Goal: Task Accomplishment & Management: Manage account settings

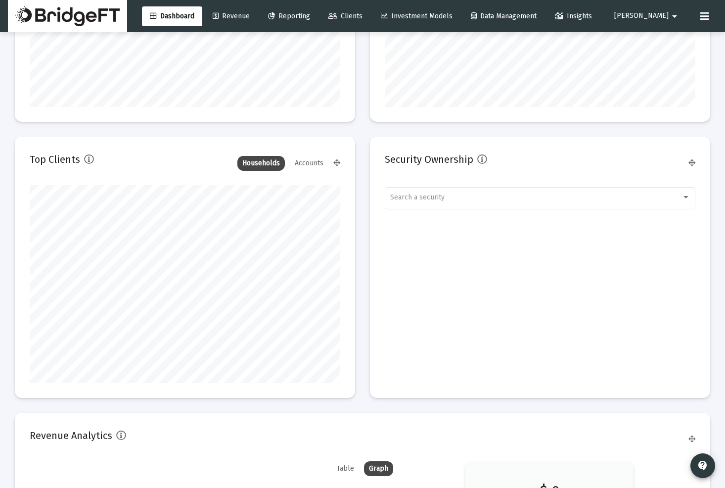
scroll to position [1455, 0]
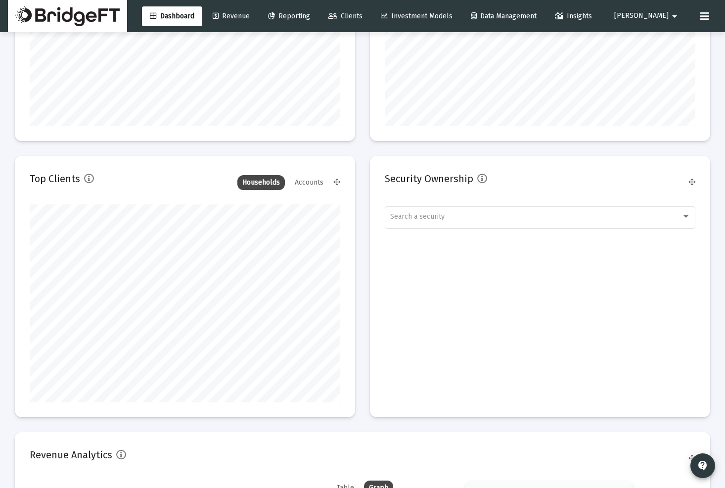
click at [219, 16] on icon at bounding box center [216, 16] width 6 height 7
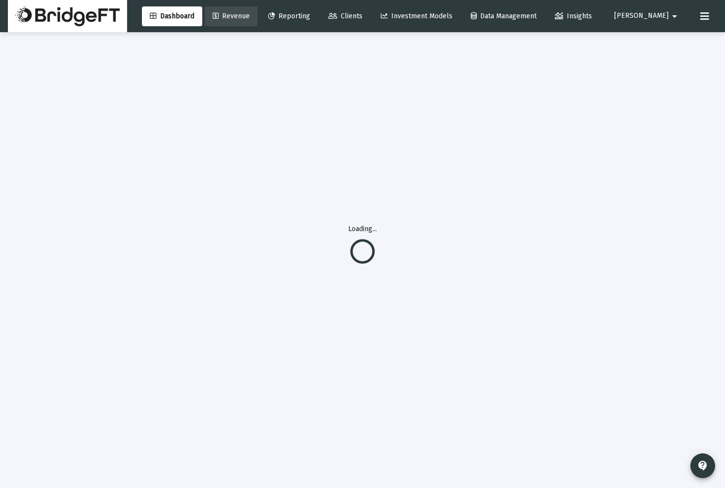
scroll to position [32, 0]
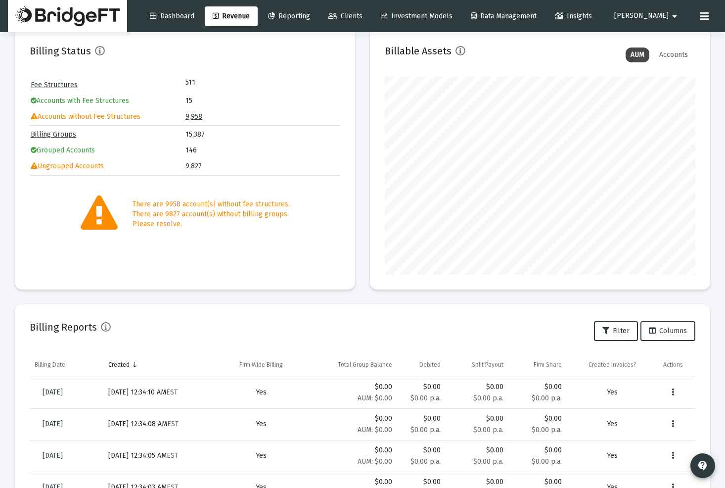
scroll to position [48, 0]
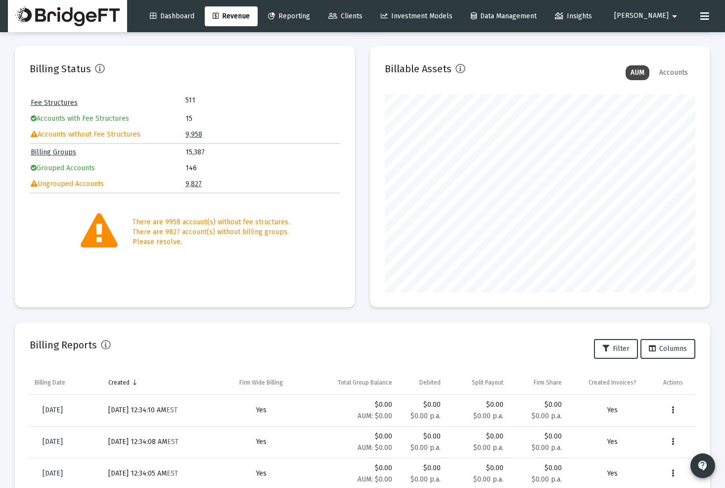
click at [674, 71] on div "Accounts" at bounding box center [674, 72] width 39 height 15
click at [641, 75] on div "AUM" at bounding box center [638, 72] width 24 height 15
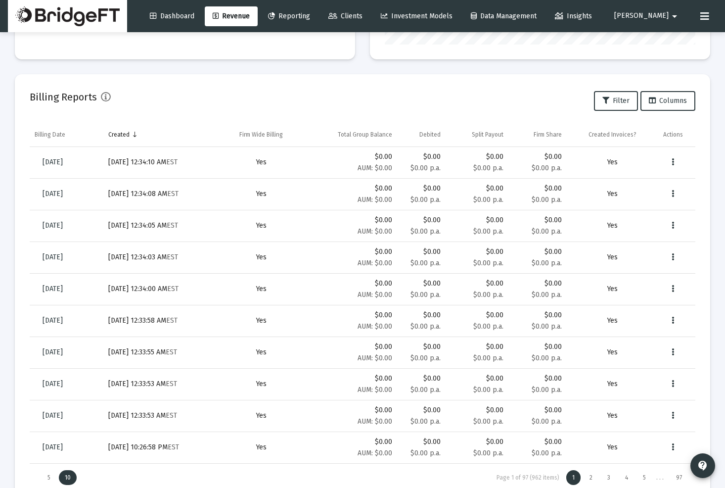
scroll to position [329, 0]
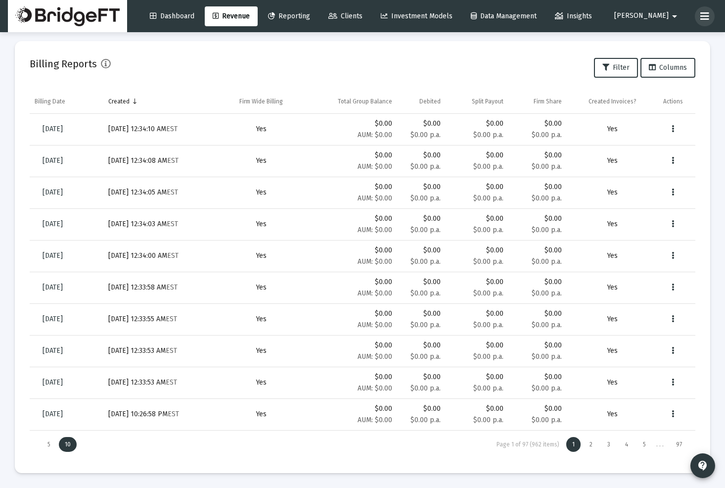
click at [708, 10] on icon at bounding box center [705, 16] width 9 height 12
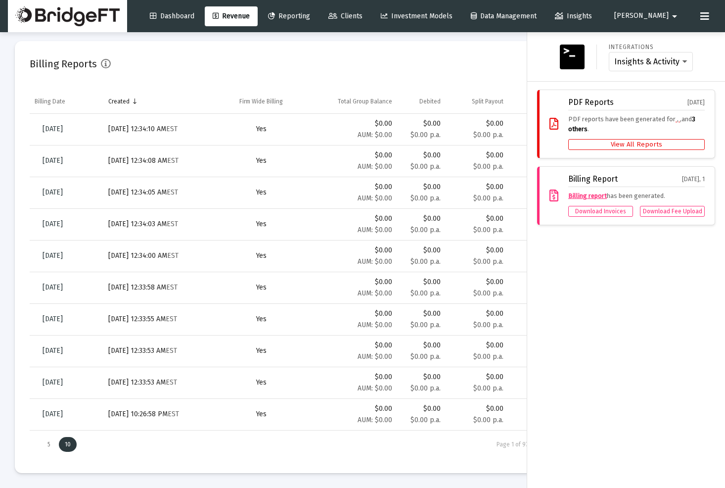
click at [633, 146] on button "View All Reports" at bounding box center [637, 144] width 137 height 11
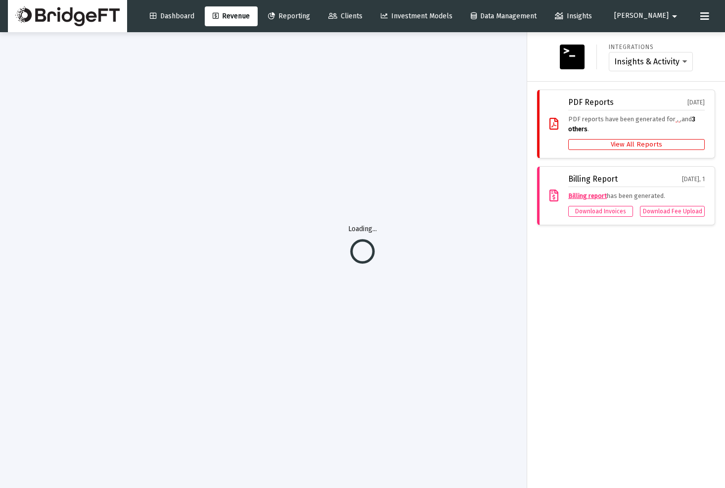
scroll to position [32, 0]
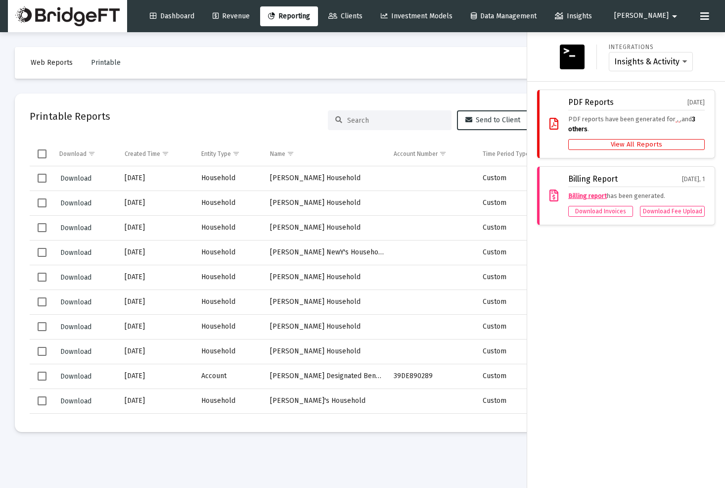
click at [342, 184] on div at bounding box center [362, 244] width 725 height 488
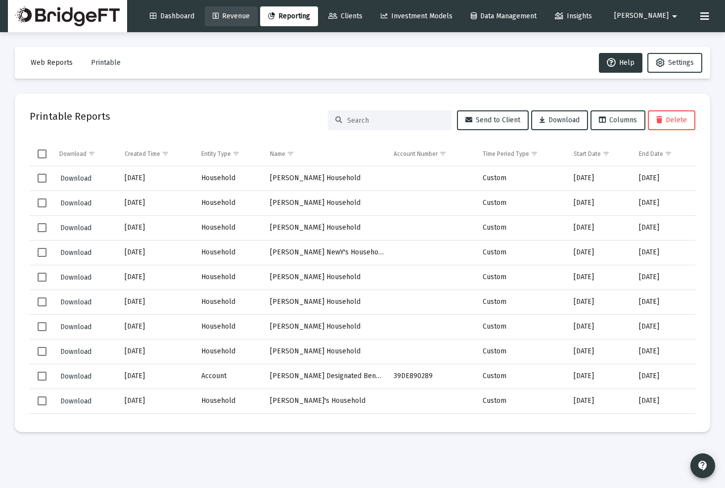
click at [250, 15] on span "Revenue" at bounding box center [231, 16] width 37 height 8
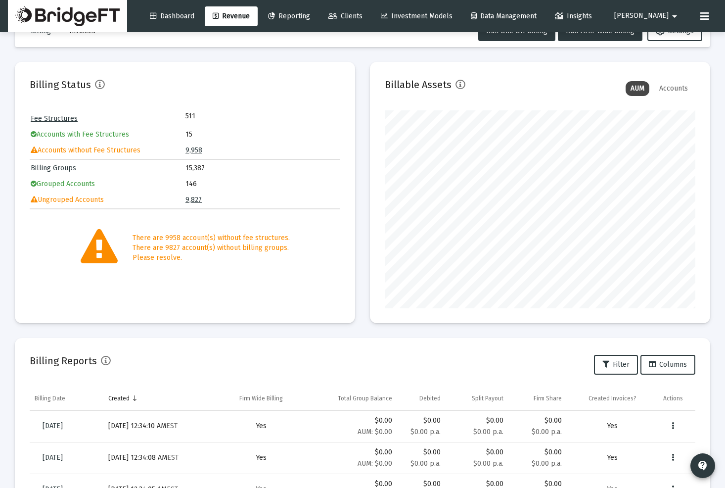
scroll to position [35, 0]
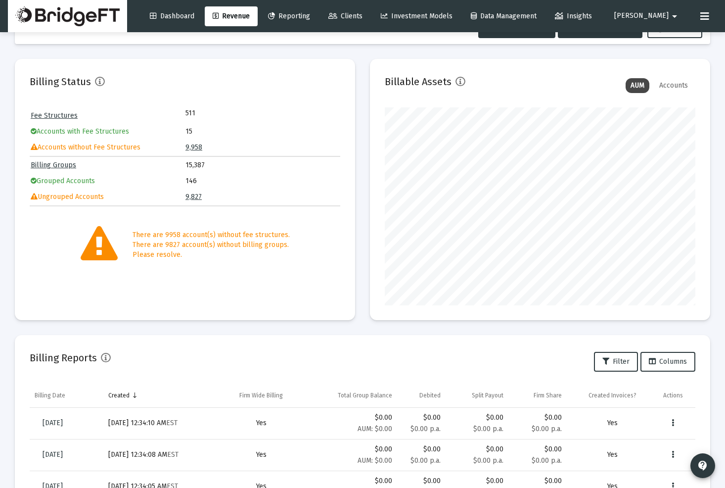
click at [61, 113] on link "Fee Structures" at bounding box center [54, 115] width 47 height 8
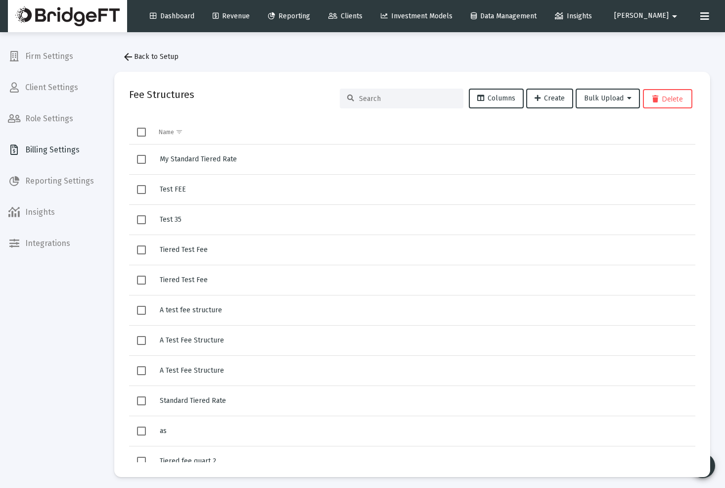
click at [44, 154] on span "Billing Settings" at bounding box center [51, 150] width 102 height 24
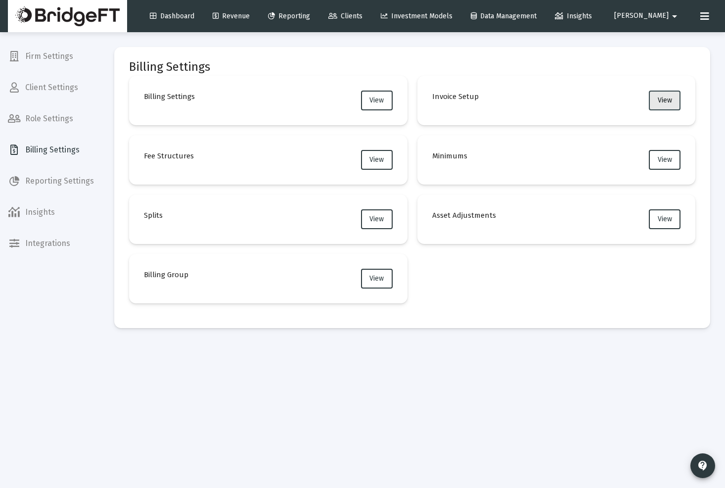
click at [668, 105] on button "View" at bounding box center [665, 101] width 32 height 20
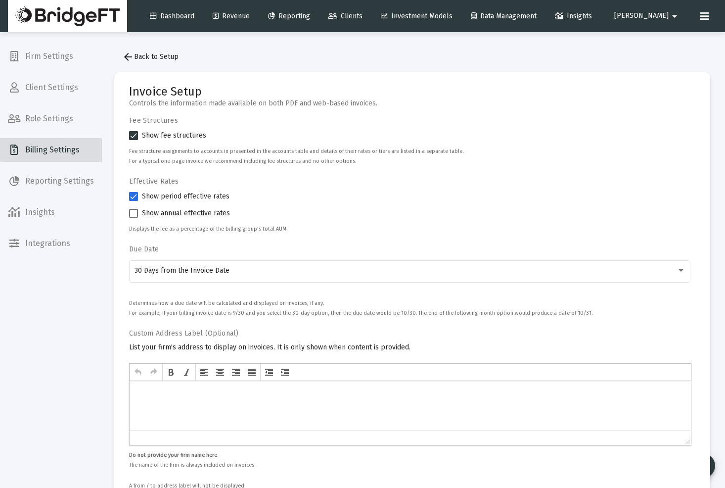
click at [69, 143] on span "Billing Settings" at bounding box center [51, 150] width 102 height 24
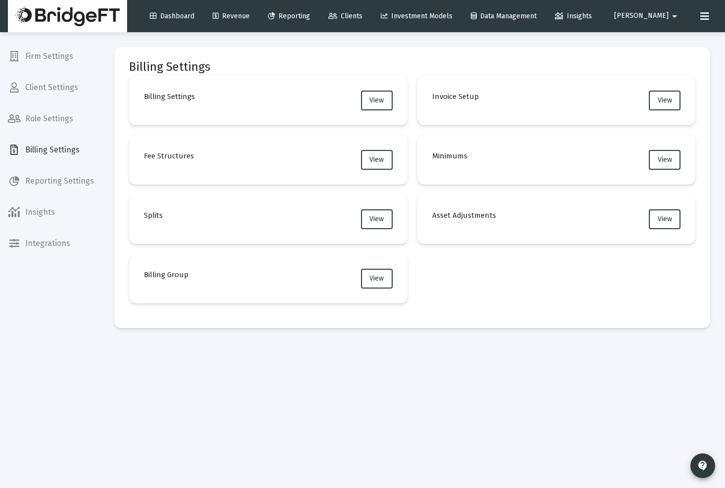
click at [222, 277] on mat-card "Billing Group View" at bounding box center [268, 278] width 279 height 49
click at [370, 283] on button "View" at bounding box center [377, 279] width 32 height 20
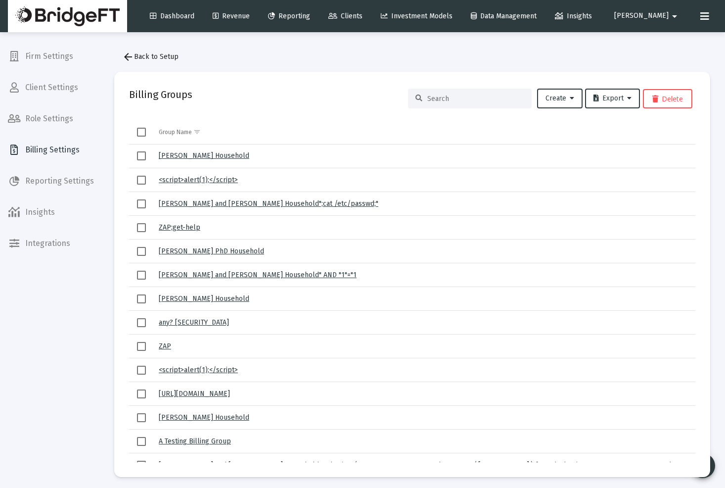
click at [213, 157] on link "[PERSON_NAME] Household" at bounding box center [204, 155] width 91 height 8
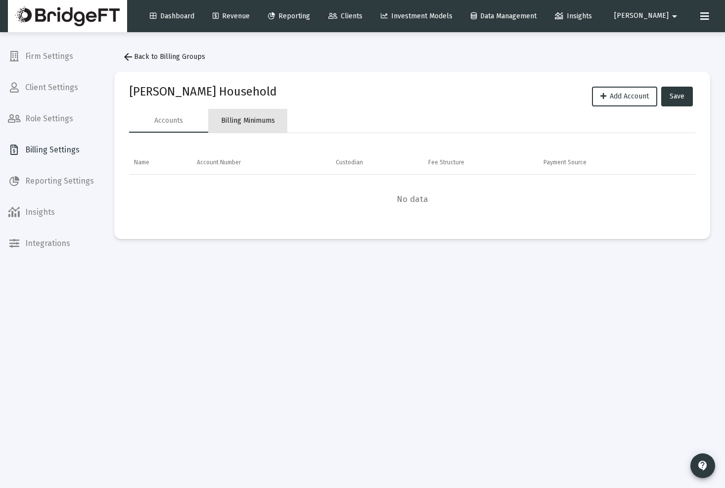
click at [240, 123] on div "Billing Minimums" at bounding box center [248, 121] width 54 height 10
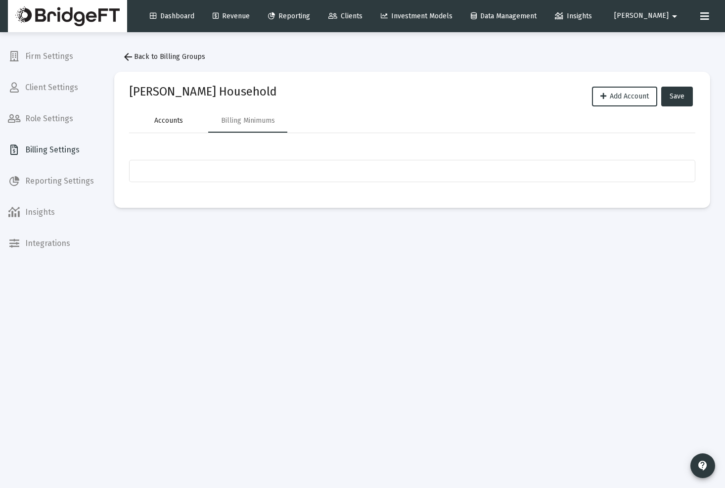
drag, startPoint x: 177, startPoint y: 121, endPoint x: 177, endPoint y: 108, distance: 12.9
click at [177, 121] on div "Accounts" at bounding box center [168, 121] width 29 height 10
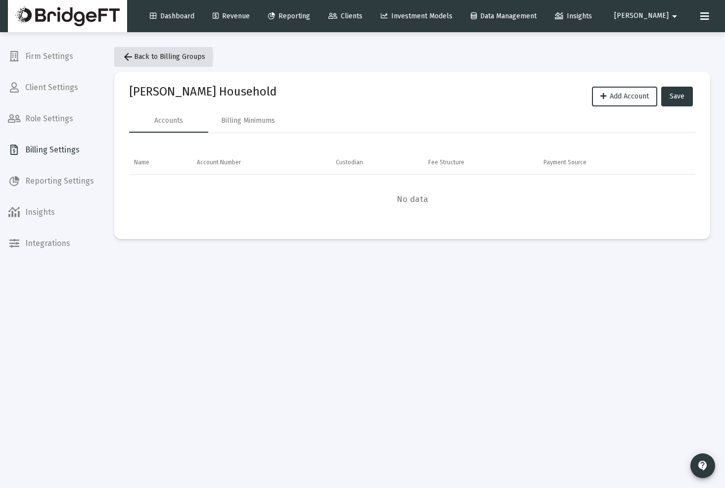
click at [129, 56] on mat-icon "arrow_back" at bounding box center [128, 57] width 12 height 12
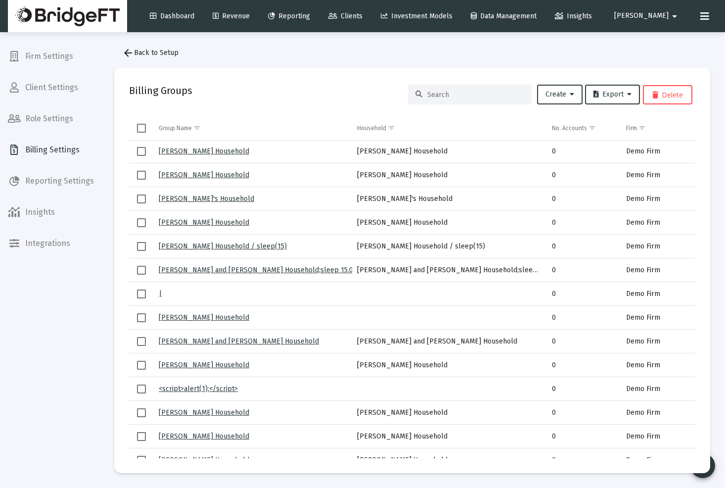
scroll to position [663, 0]
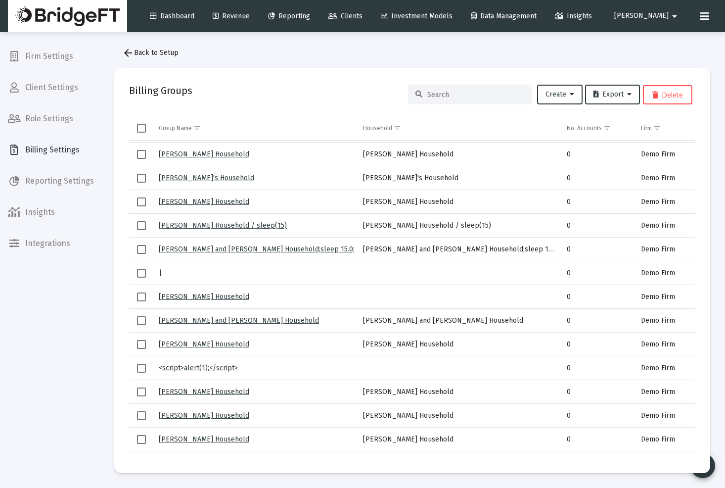
click at [217, 245] on link "Joe and Rebecca Jones Household;sleep 15.0;" at bounding box center [257, 249] width 196 height 8
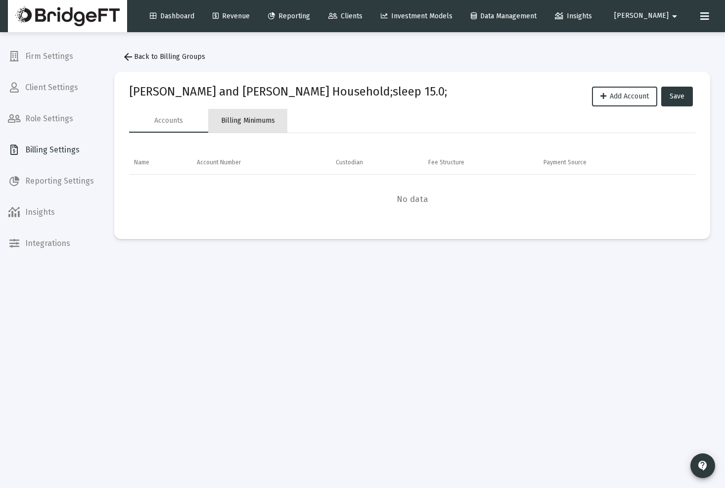
click at [249, 119] on div "Billing Minimums" at bounding box center [248, 121] width 54 height 10
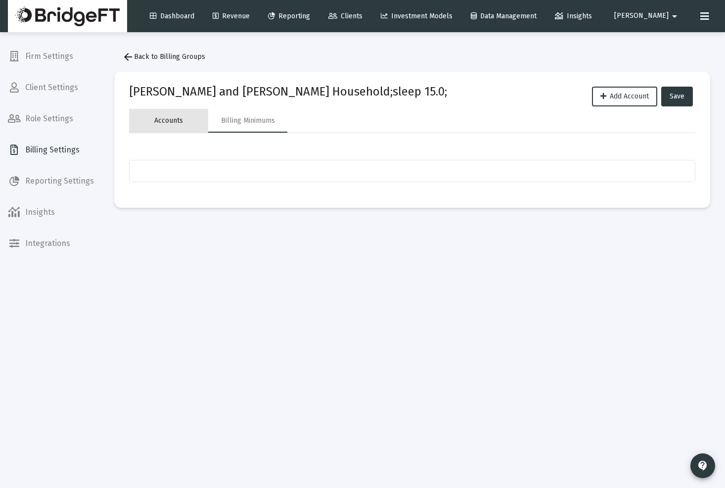
drag, startPoint x: 182, startPoint y: 118, endPoint x: 161, endPoint y: 80, distance: 43.4
click at [182, 118] on div "Accounts" at bounding box center [168, 121] width 29 height 10
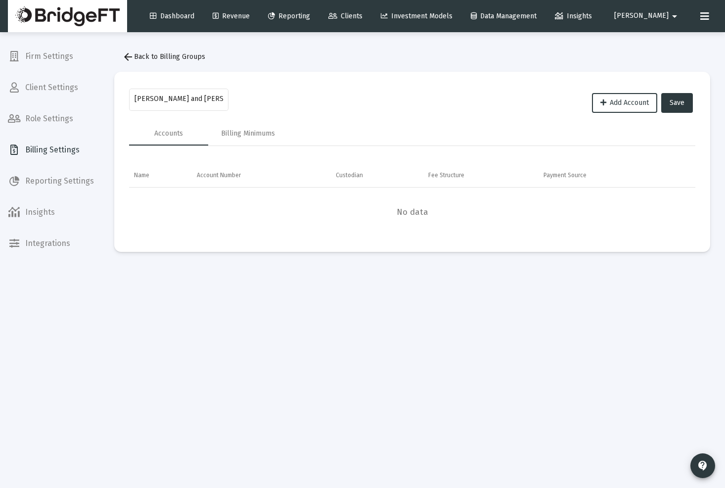
click at [125, 55] on mat-icon "arrow_back" at bounding box center [128, 57] width 12 height 12
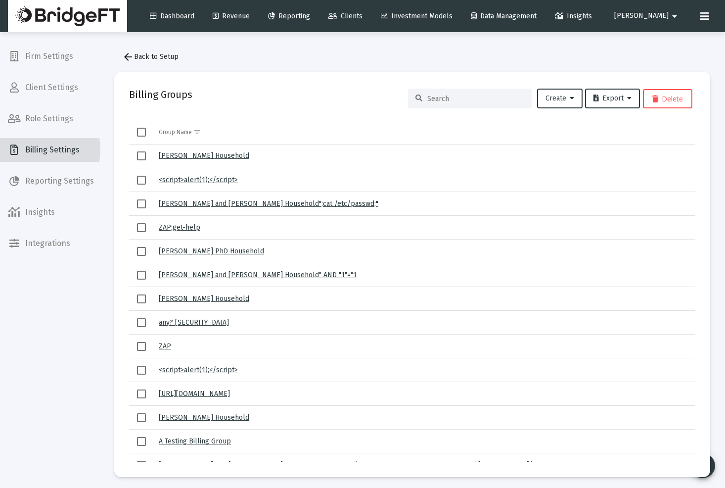
click at [33, 149] on span "Billing Settings" at bounding box center [51, 150] width 102 height 24
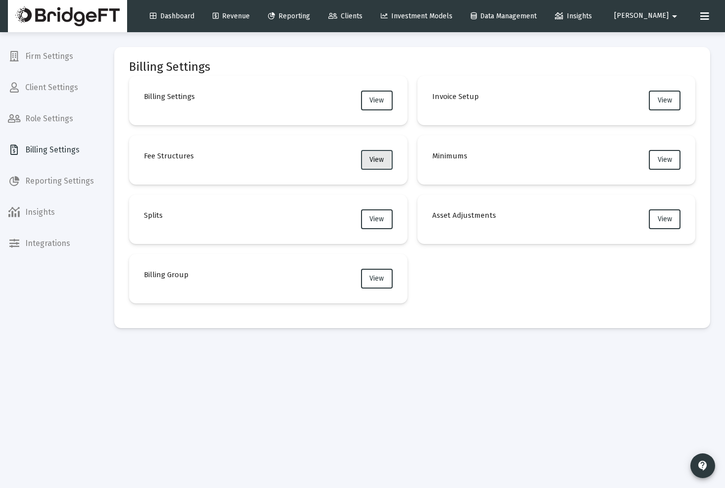
click at [370, 160] on span "View" at bounding box center [377, 159] width 14 height 8
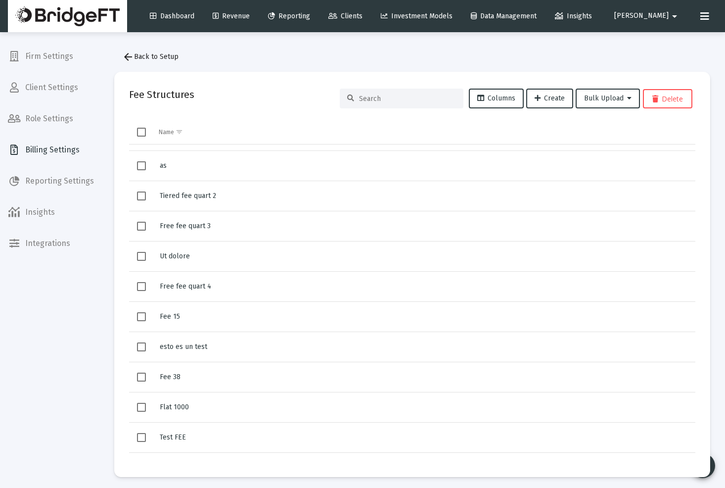
scroll to position [284, 0]
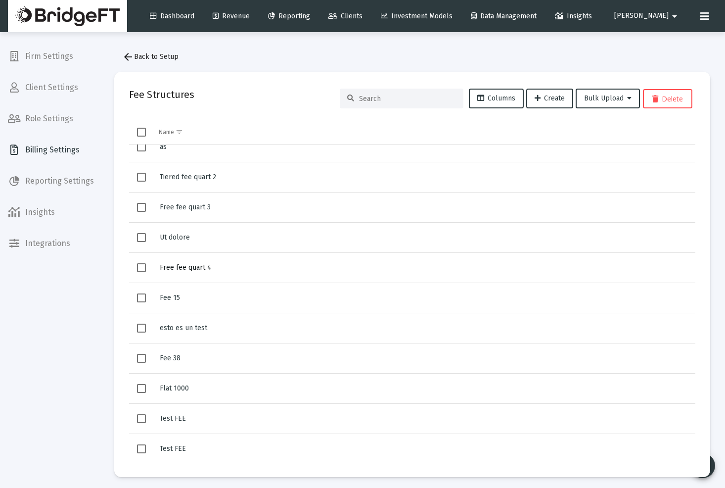
click at [179, 268] on span "Free fee quart 4" at bounding box center [185, 267] width 51 height 8
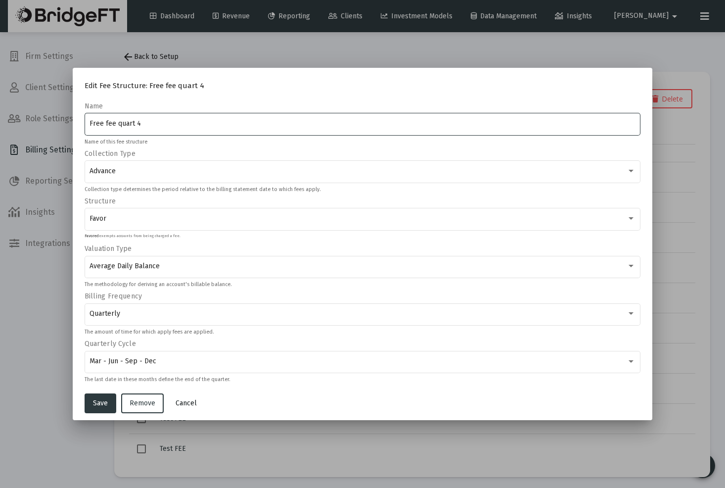
click at [176, 400] on span "Cancel" at bounding box center [186, 403] width 21 height 8
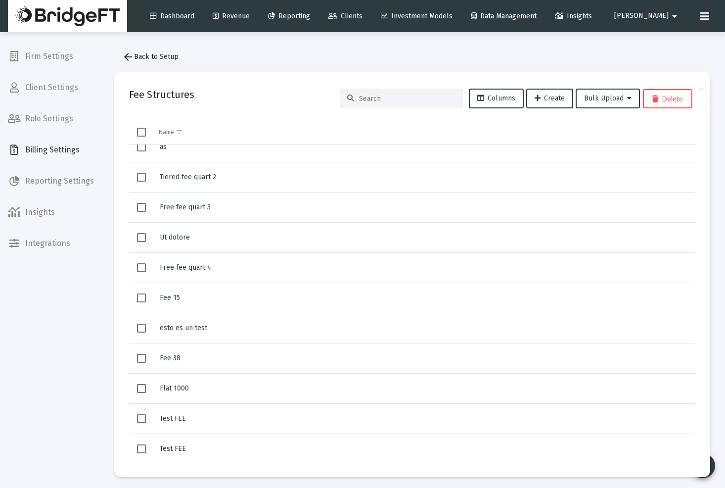
click at [34, 152] on span "Billing Settings" at bounding box center [51, 150] width 102 height 24
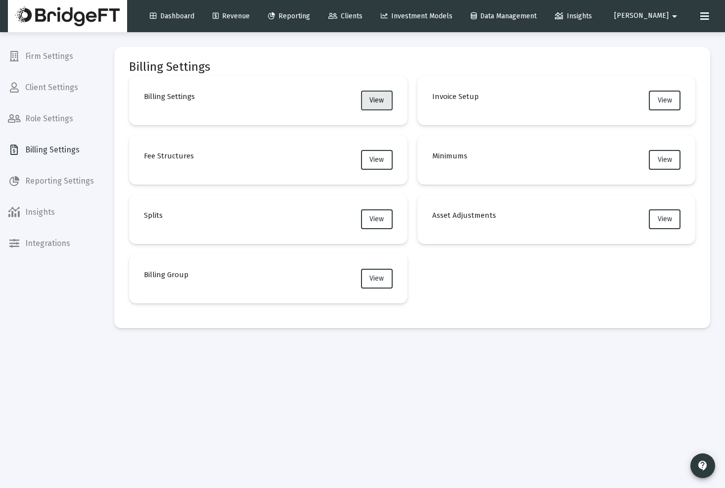
click at [379, 100] on span "View" at bounding box center [377, 100] width 14 height 8
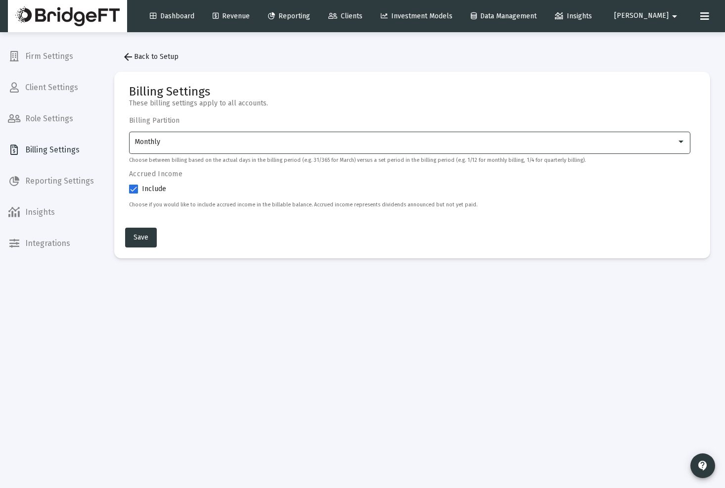
click at [681, 145] on div at bounding box center [681, 142] width 9 height 8
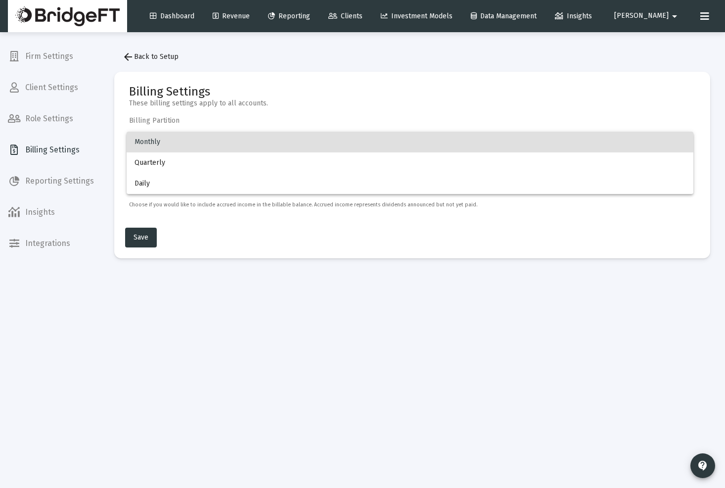
click at [382, 93] on div at bounding box center [362, 244] width 725 height 488
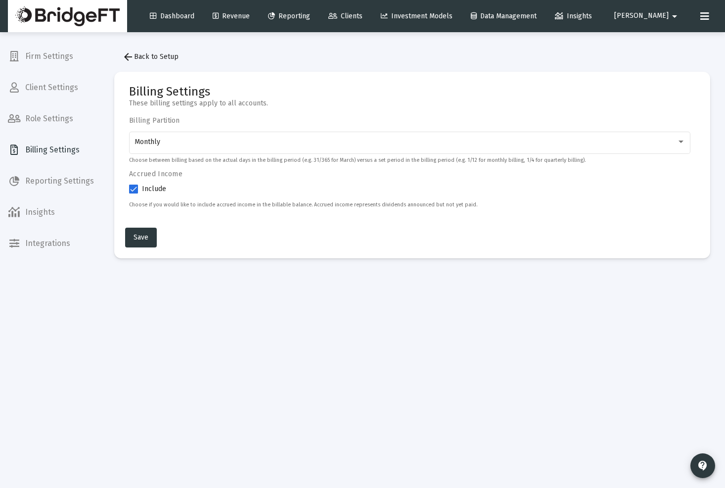
click at [136, 55] on span "arrow_back Back to Setup" at bounding box center [150, 56] width 56 height 8
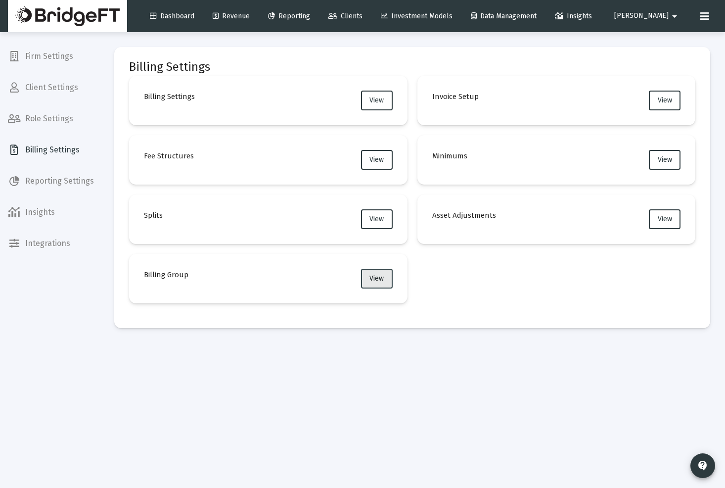
click at [374, 275] on span "View" at bounding box center [377, 278] width 14 height 8
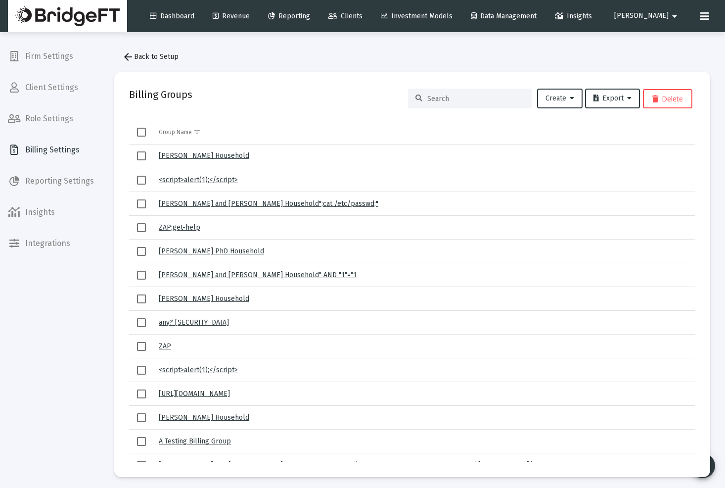
click at [201, 200] on link "[PERSON_NAME] and [PERSON_NAME] Household";cat /etc/passwd;"" at bounding box center [269, 203] width 220 height 8
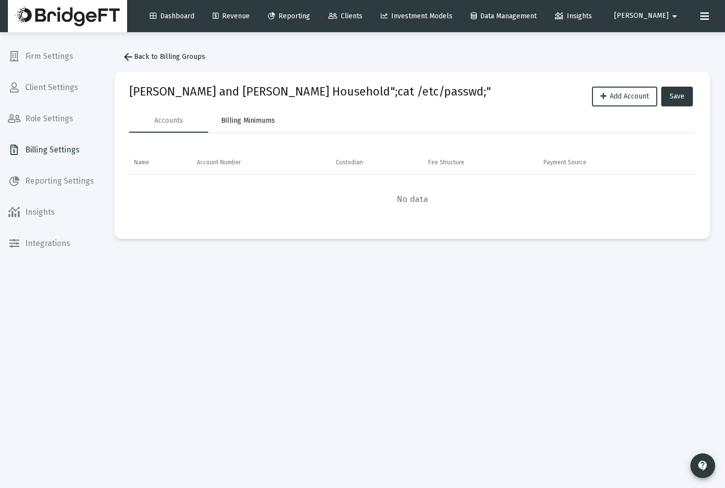
click at [229, 111] on div "Billing Minimums" at bounding box center [247, 121] width 79 height 24
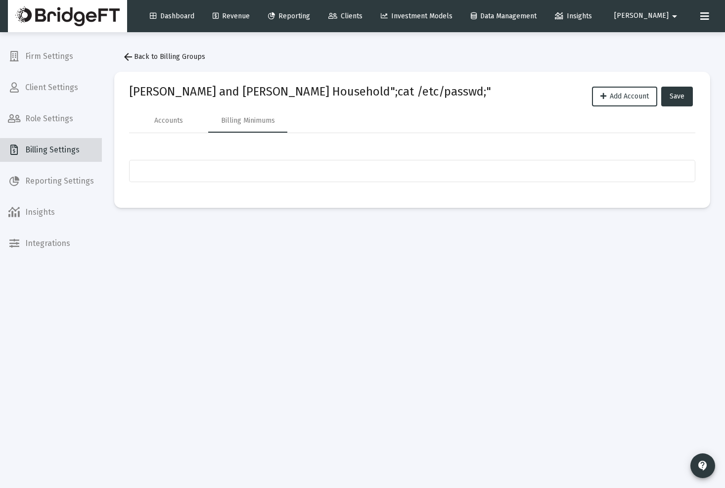
click at [59, 159] on span "Billing Settings" at bounding box center [51, 150] width 102 height 24
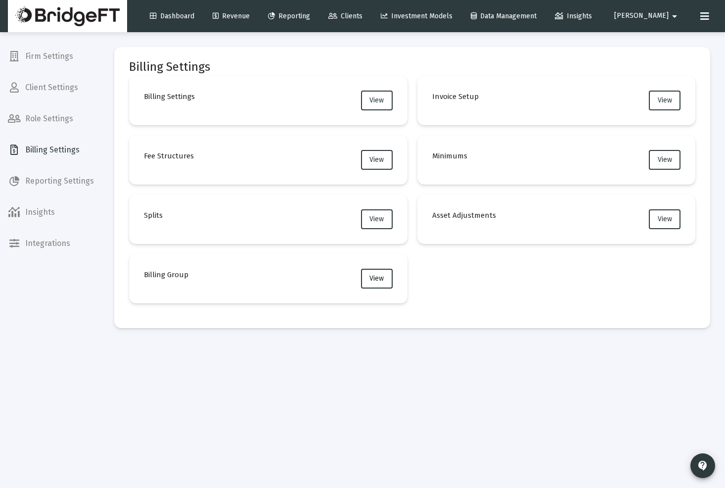
click at [385, 277] on button "View" at bounding box center [377, 279] width 32 height 20
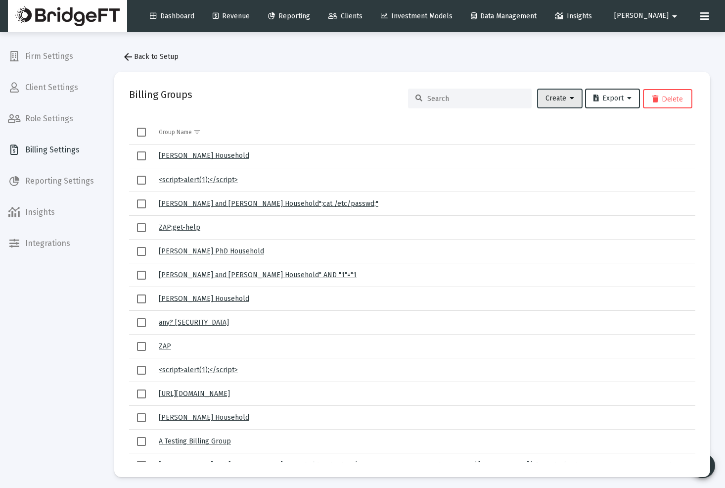
click at [558, 101] on span "Create" at bounding box center [560, 98] width 29 height 8
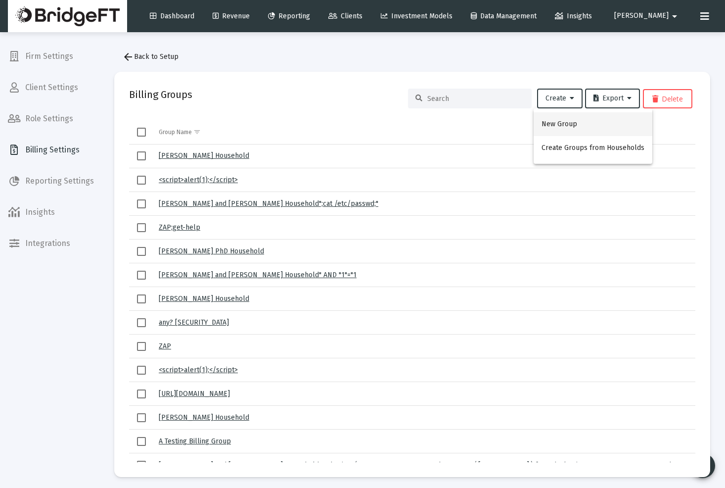
click at [551, 125] on button "New Group" at bounding box center [593, 124] width 119 height 24
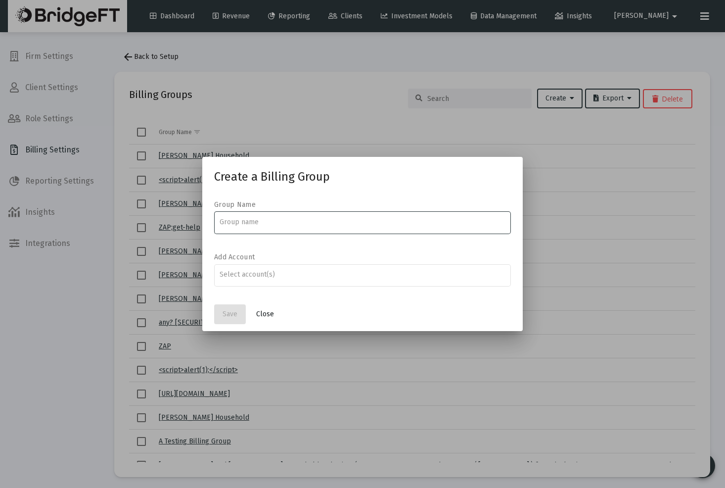
click at [267, 312] on span "Close" at bounding box center [265, 314] width 18 height 8
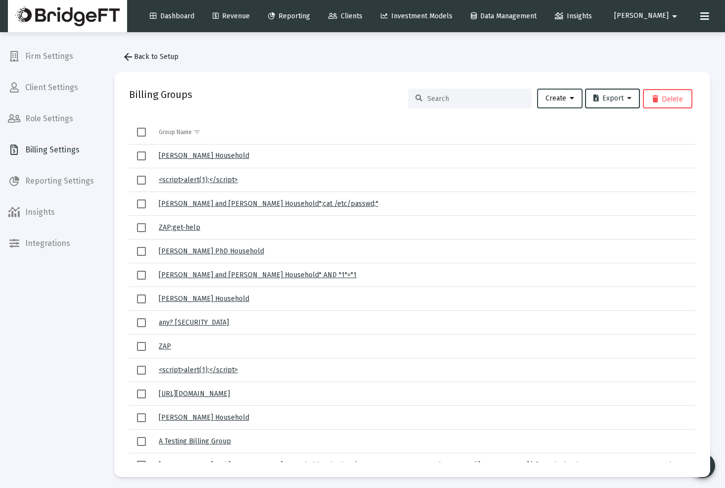
click at [560, 102] on button "Create" at bounding box center [560, 99] width 46 height 20
drag, startPoint x: 560, startPoint y: 102, endPoint x: 330, endPoint y: 118, distance: 230.1
click at [532, 102] on div at bounding box center [362, 244] width 725 height 488
click at [208, 155] on link "[PERSON_NAME] Household" at bounding box center [204, 155] width 91 height 8
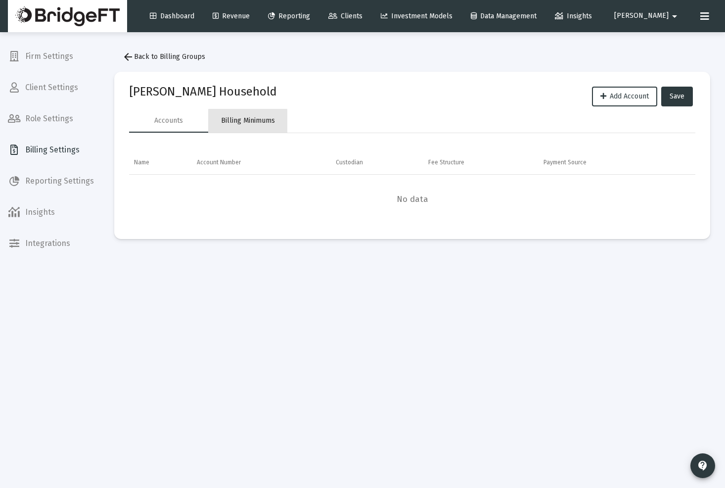
click at [248, 122] on div "Billing Minimums" at bounding box center [248, 121] width 54 height 10
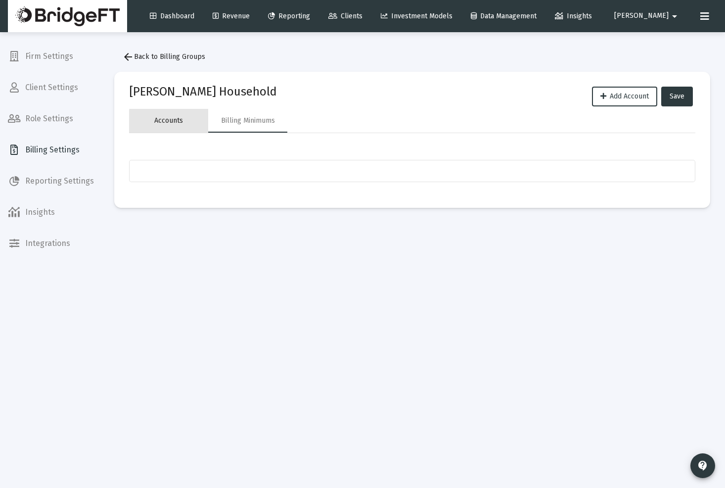
click at [175, 125] on div "Accounts" at bounding box center [168, 121] width 29 height 10
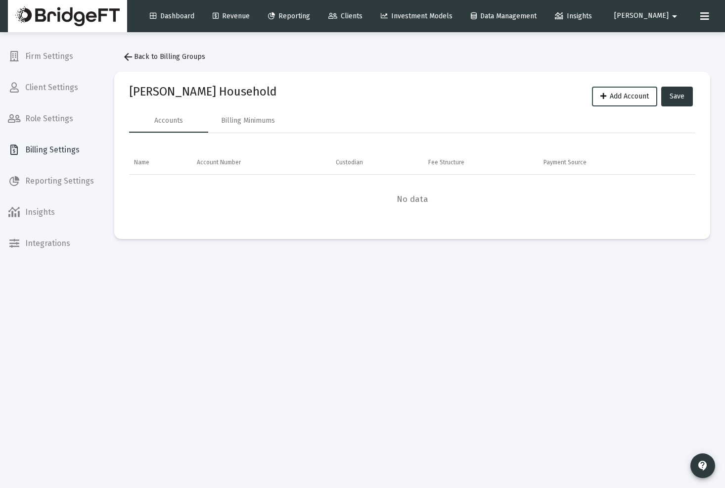
click at [614, 98] on span "Add Account" at bounding box center [625, 96] width 48 height 8
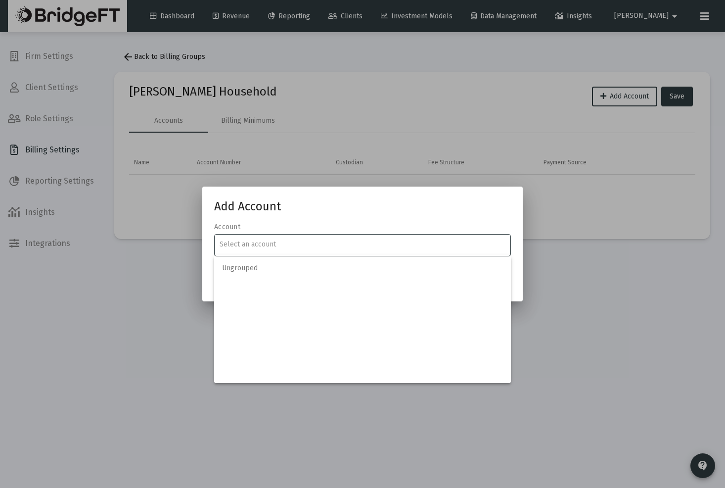
click at [288, 248] on input "text" at bounding box center [363, 244] width 287 height 8
click at [254, 244] on input "text" at bounding box center [363, 244] width 287 height 8
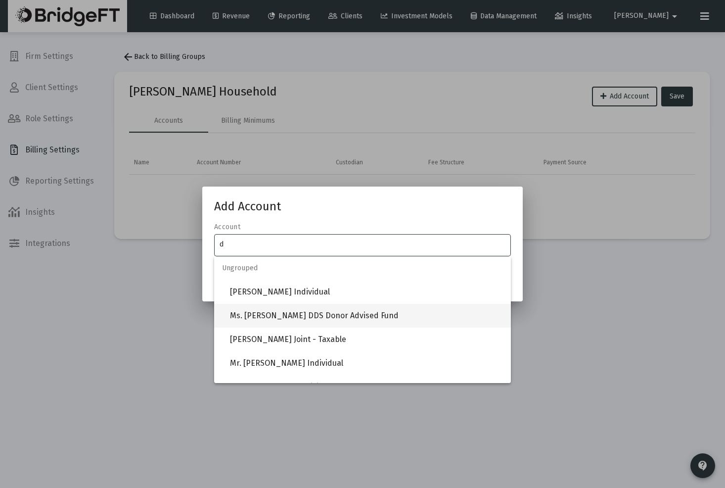
type input "d"
click at [276, 317] on span "Ms. [PERSON_NAME] DDS Donor Advised Fund" at bounding box center [366, 316] width 273 height 24
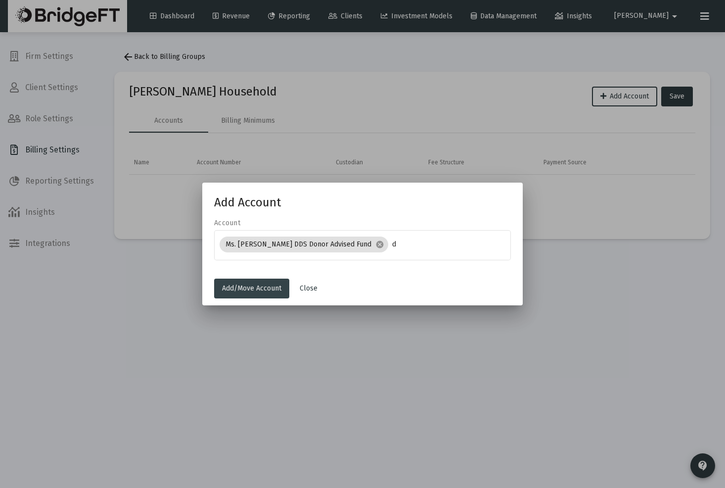
click at [264, 287] on span "Add/Move Account" at bounding box center [251, 288] width 59 height 8
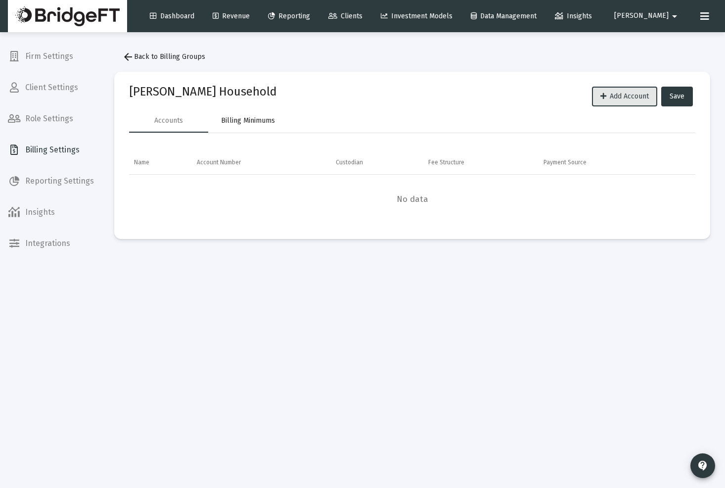
click at [237, 122] on div "Billing Minimums" at bounding box center [248, 121] width 54 height 10
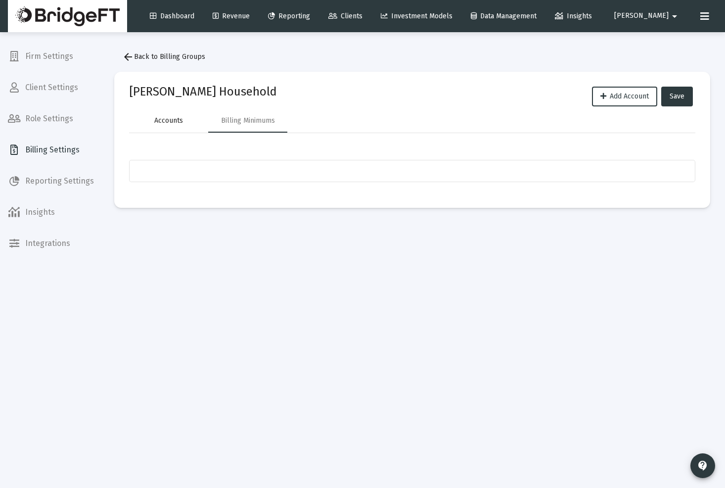
click at [175, 120] on div "Accounts" at bounding box center [168, 121] width 29 height 10
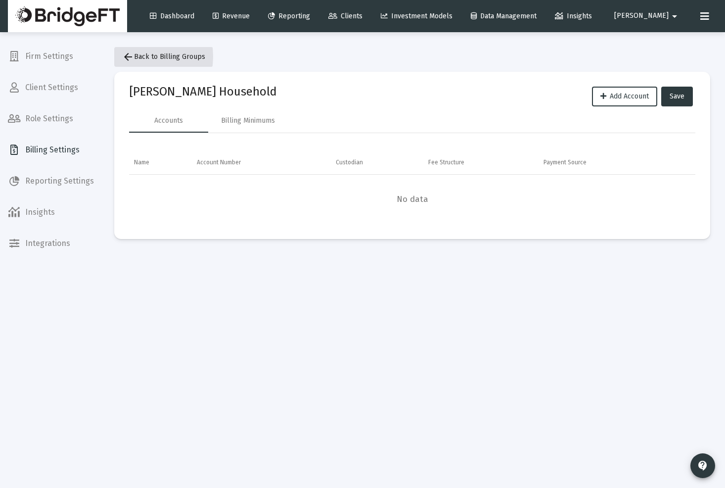
click at [134, 57] on span "arrow_back Back to Billing Groups" at bounding box center [163, 56] width 83 height 8
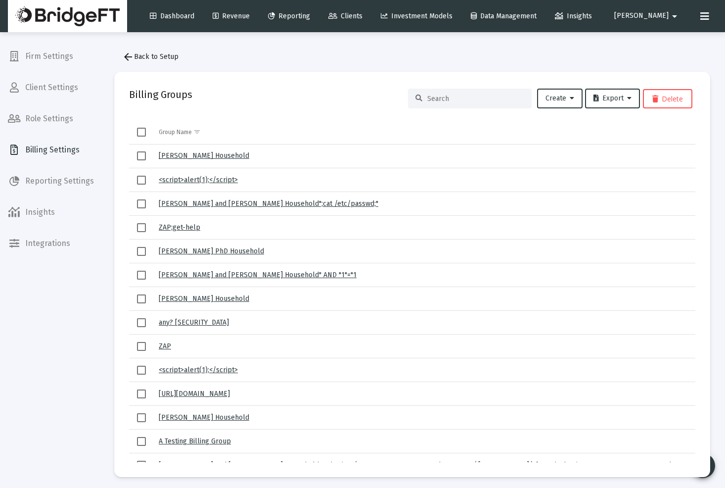
click at [184, 151] on link "[PERSON_NAME] Household" at bounding box center [204, 155] width 91 height 8
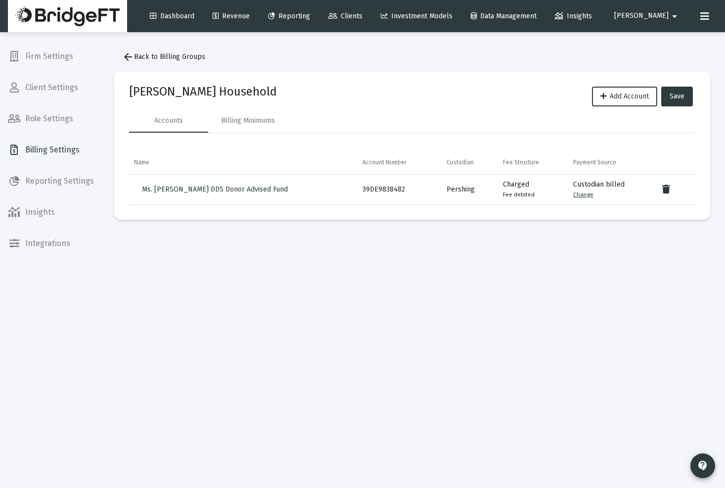
click at [378, 187] on div "39DE9838482" at bounding box center [400, 190] width 75 height 10
click at [521, 185] on div "Charged Fee debited" at bounding box center [533, 190] width 60 height 20
click at [526, 196] on small "Fee debited" at bounding box center [519, 194] width 32 height 7
click at [587, 194] on link "Change" at bounding box center [584, 194] width 20 height 7
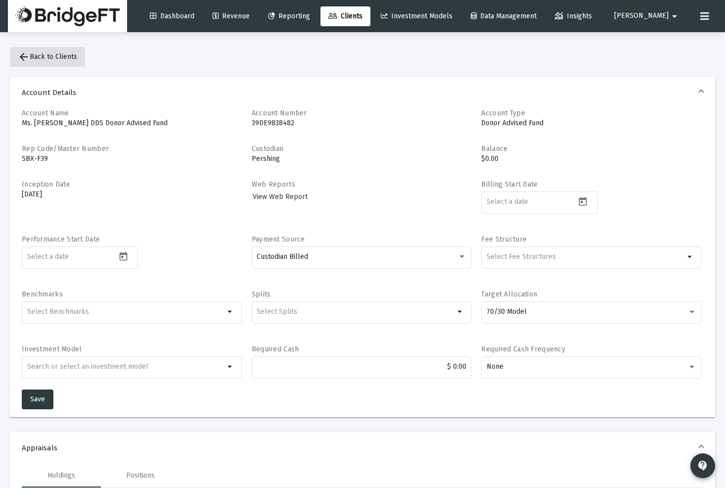
click at [21, 57] on mat-icon "arrow_back" at bounding box center [24, 57] width 12 height 12
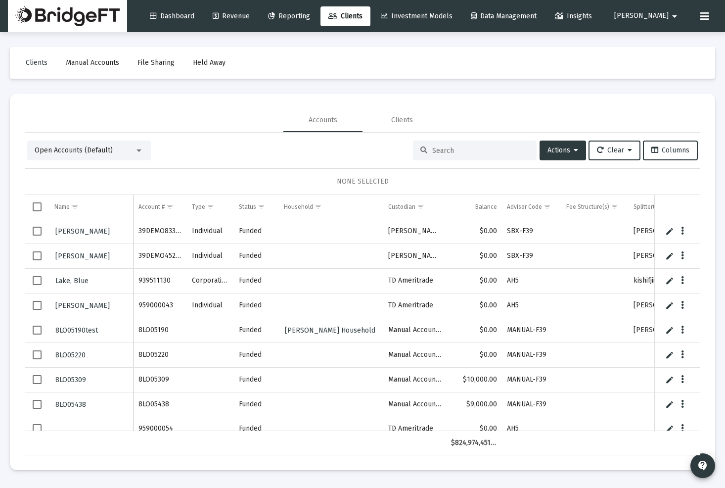
click at [711, 14] on button at bounding box center [705, 16] width 20 height 20
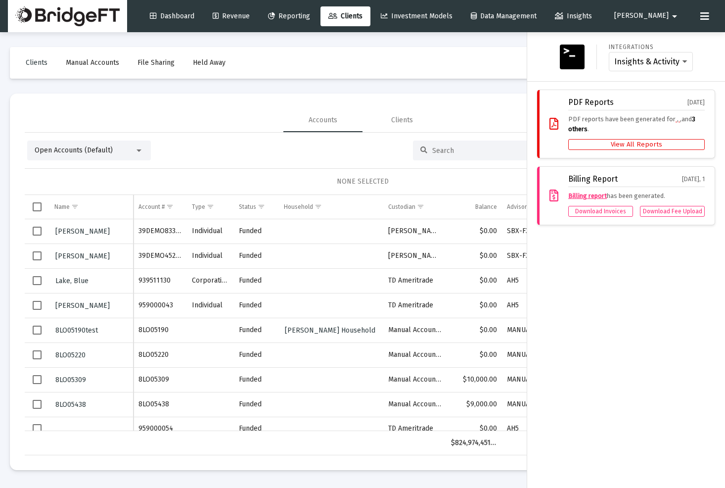
click at [645, 16] on button "[PERSON_NAME] arrow_drop_down" at bounding box center [648, 16] width 90 height 20
click at [657, 42] on link "Settings" at bounding box center [667, 42] width 59 height 24
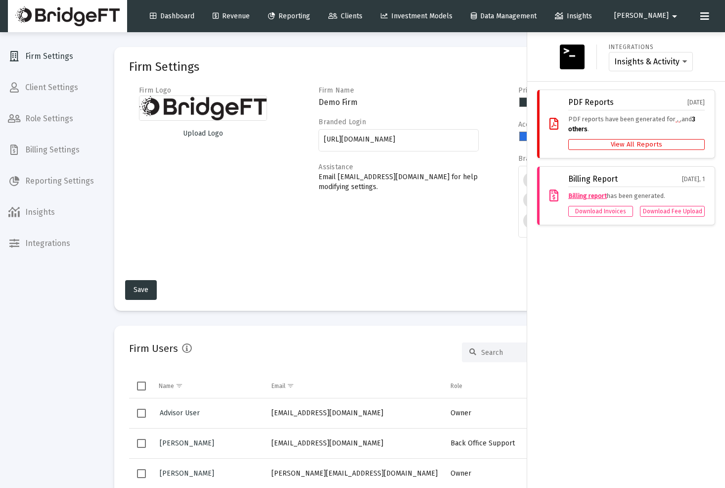
click at [204, 185] on div at bounding box center [362, 244] width 725 height 488
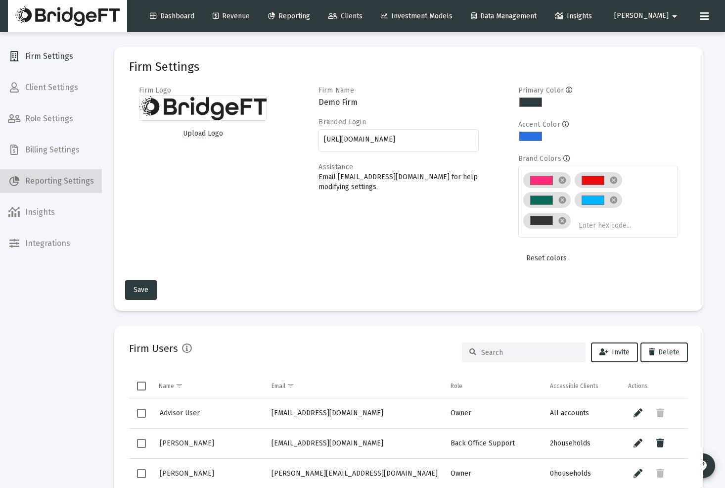
click at [61, 187] on span "Reporting Settings" at bounding box center [51, 181] width 102 height 24
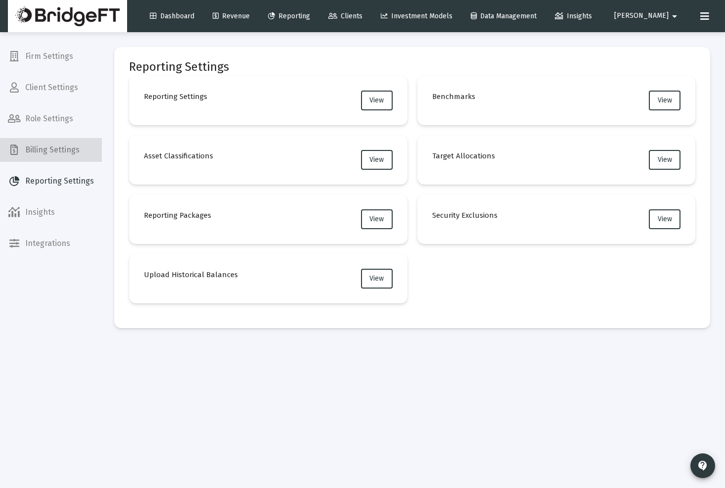
click at [62, 152] on span "Billing Settings" at bounding box center [51, 150] width 102 height 24
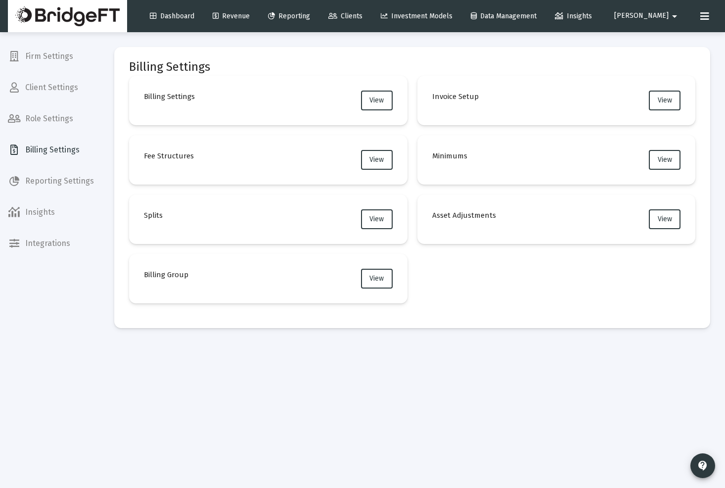
click at [56, 188] on span "Reporting Settings" at bounding box center [51, 181] width 102 height 24
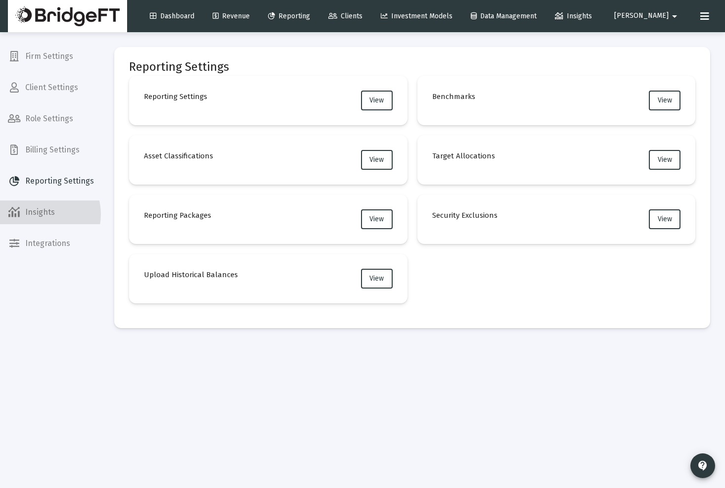
click at [39, 215] on span "Insights" at bounding box center [51, 212] width 102 height 24
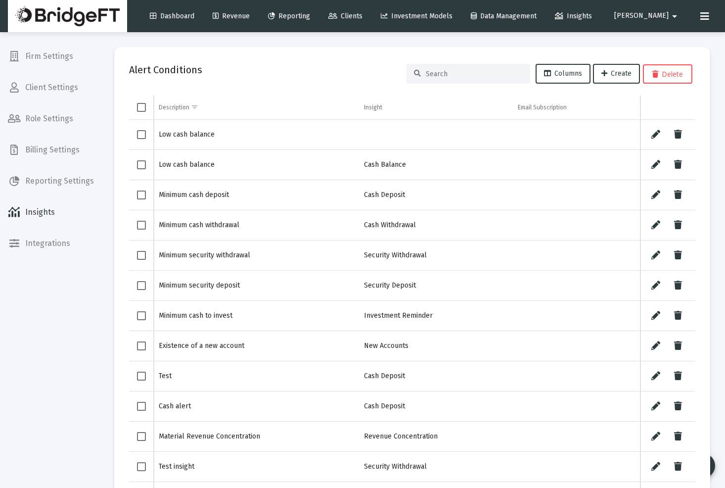
click at [35, 126] on span "Role Settings" at bounding box center [51, 119] width 102 height 24
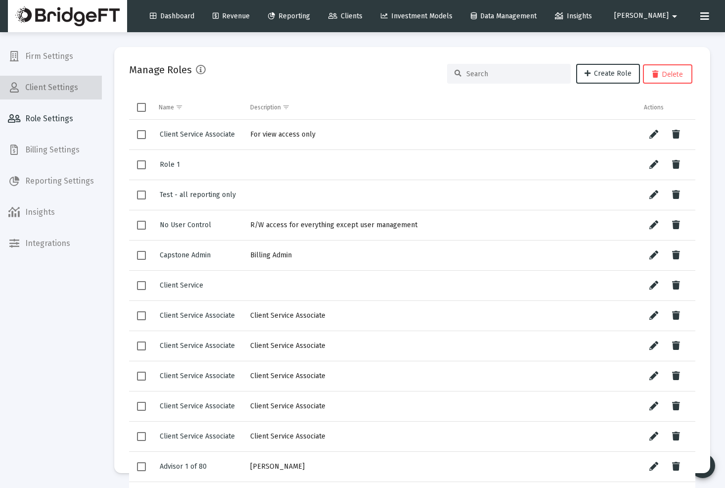
click at [62, 90] on span "Client Settings" at bounding box center [51, 88] width 102 height 24
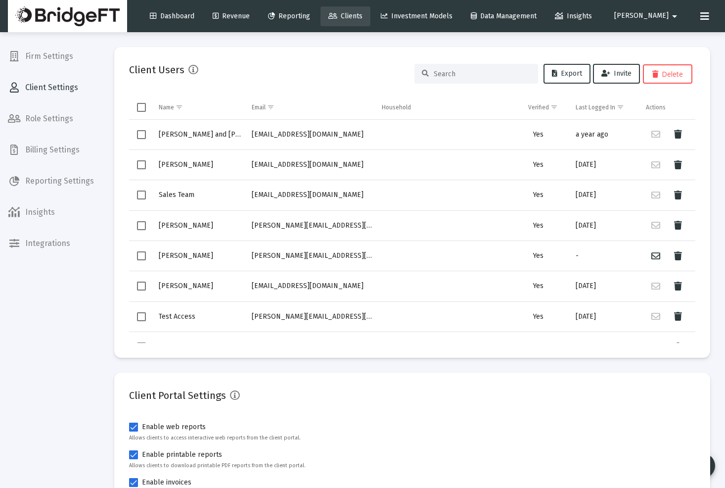
click at [363, 19] on span "Clients" at bounding box center [346, 16] width 34 height 8
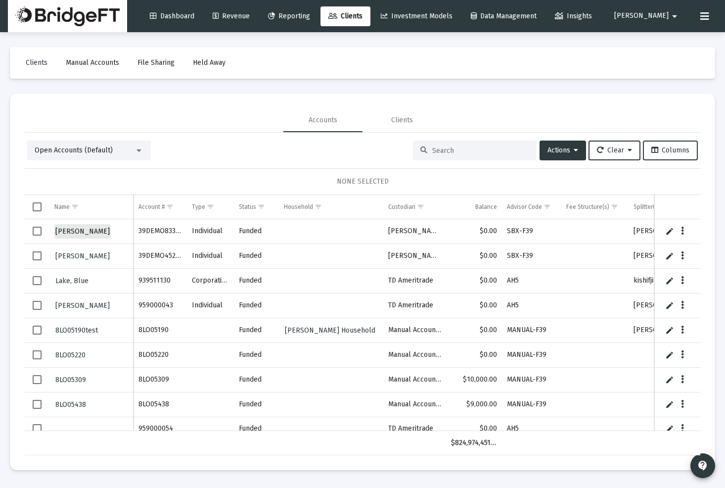
click at [81, 229] on span "[PERSON_NAME]" at bounding box center [82, 231] width 54 height 8
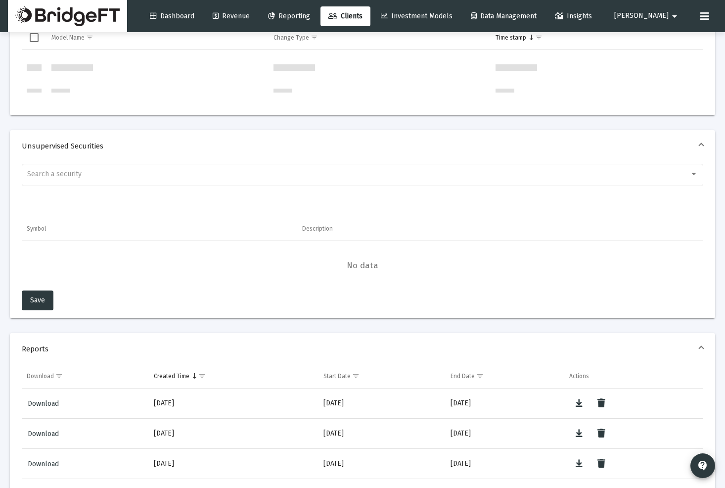
scroll to position [975, 0]
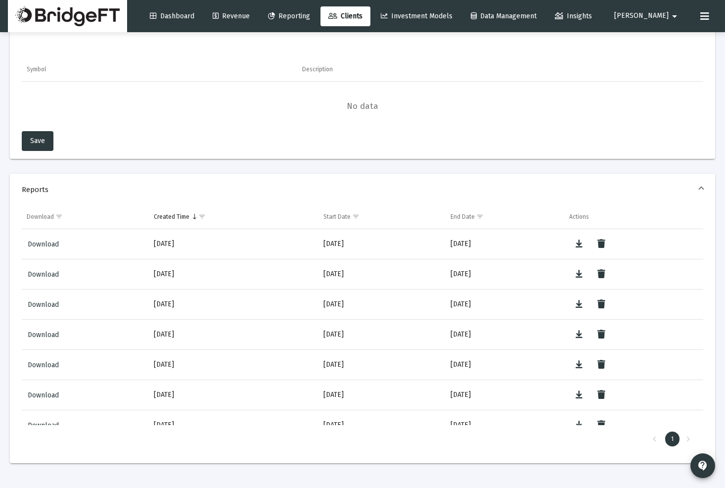
click at [50, 246] on span "Download" at bounding box center [43, 244] width 31 height 8
click at [630, 50] on div "Search a security Symbol Description No data Loading... Save" at bounding box center [363, 80] width 706 height 156
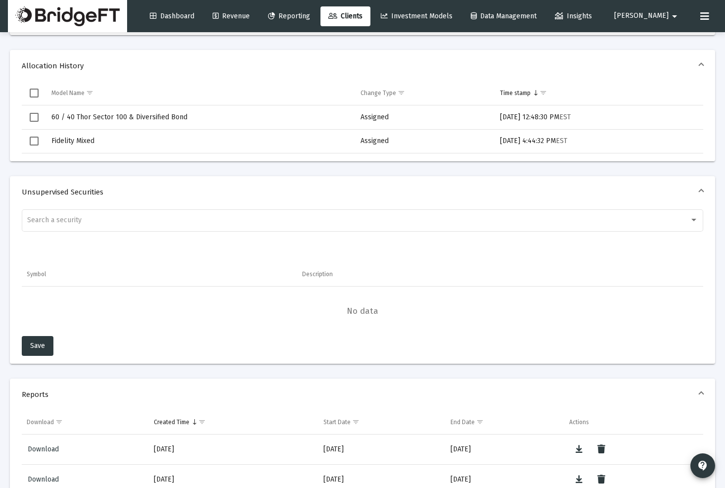
scroll to position [773, 0]
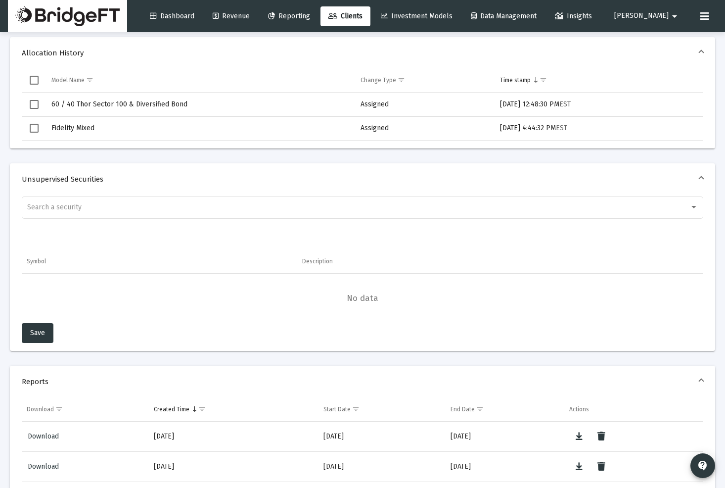
click at [672, 13] on mat-icon "arrow_drop_down" at bounding box center [675, 16] width 12 height 20
click at [691, 14] on div at bounding box center [362, 244] width 725 height 488
click at [708, 16] on icon at bounding box center [705, 16] width 9 height 12
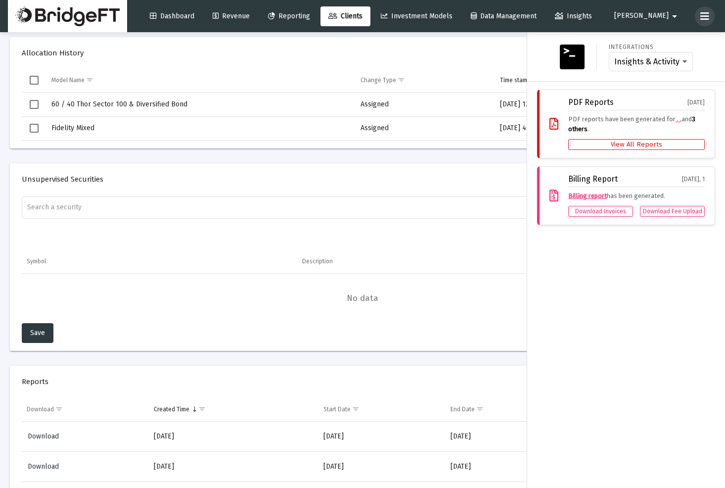
click at [704, 16] on icon at bounding box center [705, 16] width 9 height 12
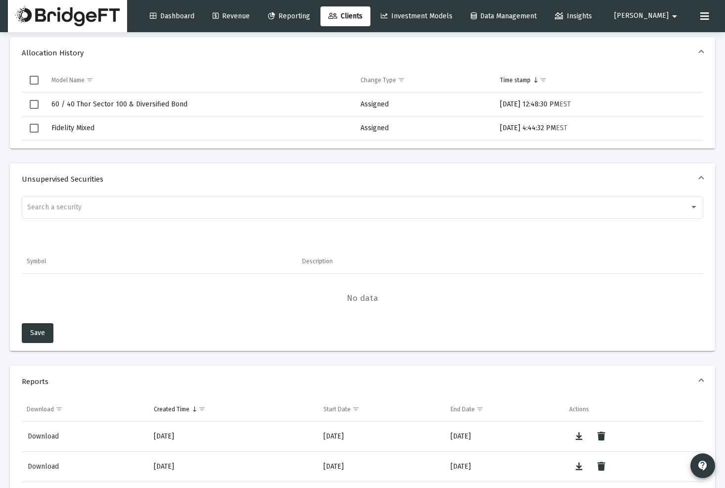
click at [592, 16] on span "Insights" at bounding box center [573, 16] width 37 height 8
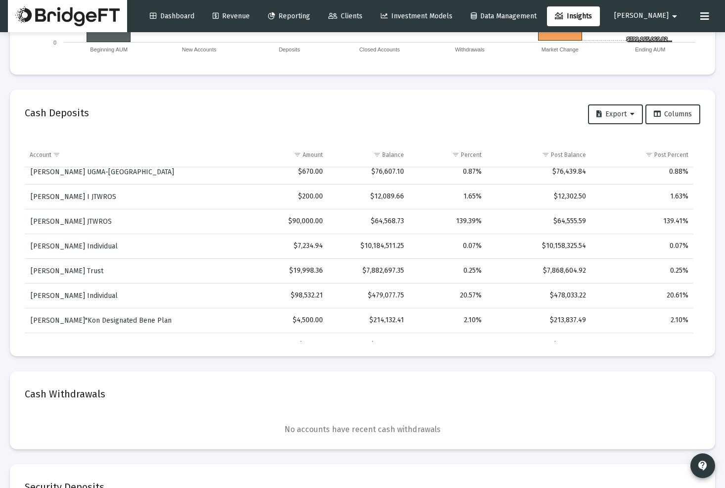
scroll to position [119, 0]
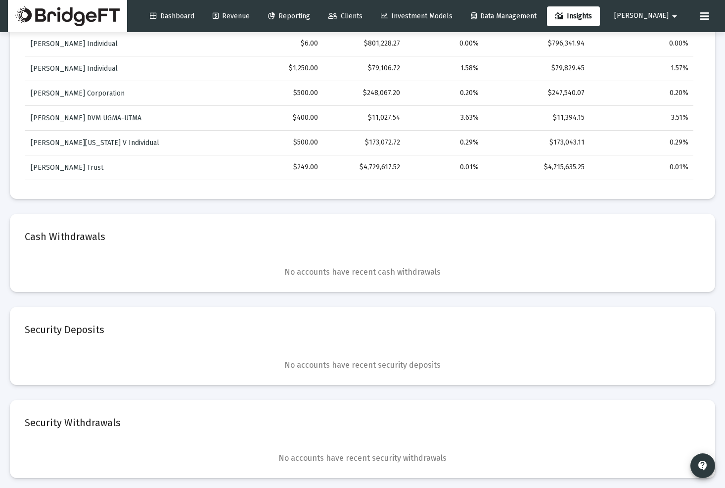
click at [363, 15] on span "Clients" at bounding box center [346, 16] width 34 height 8
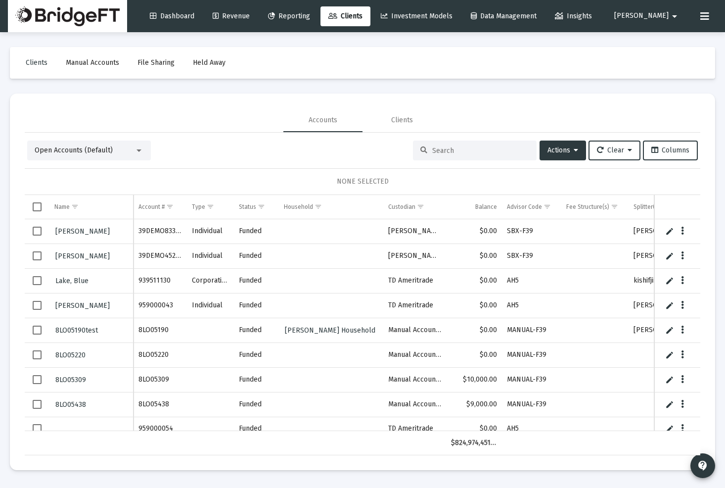
click at [194, 13] on span "Dashboard" at bounding box center [172, 16] width 45 height 8
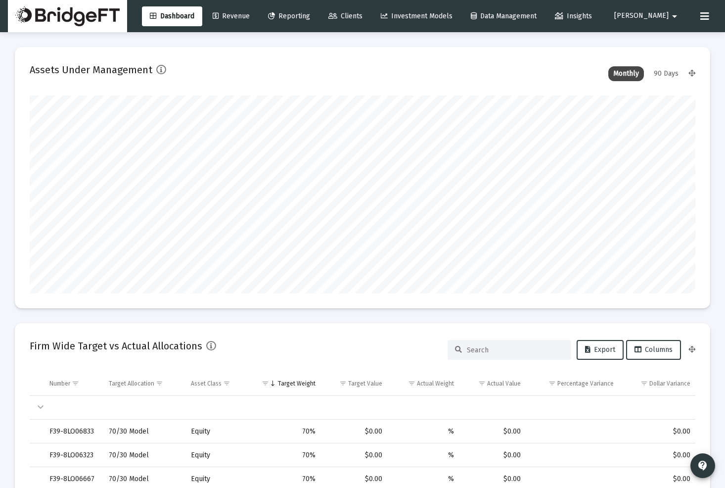
drag, startPoint x: 722, startPoint y: 11, endPoint x: 718, endPoint y: 14, distance: 5.1
click at [723, 12] on mat-toolbar-row "Dashboard Revenue Reporting Clients Investment Models Data Management Insights …" at bounding box center [362, 16] width 725 height 32
click at [704, 16] on icon at bounding box center [705, 16] width 9 height 12
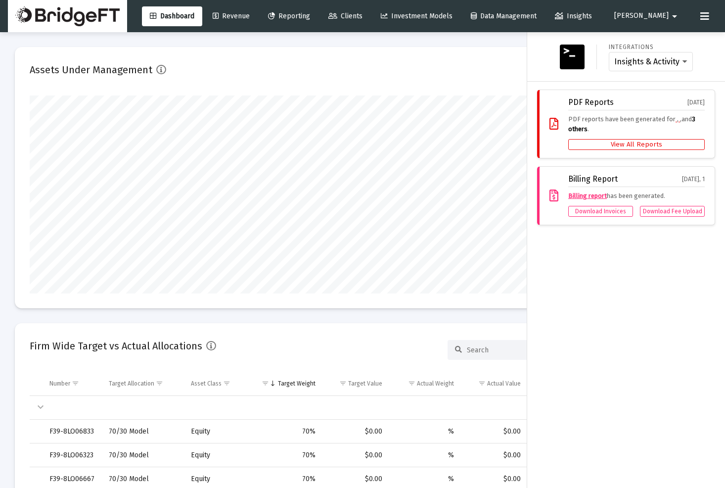
click at [676, 15] on mat-icon "arrow_drop_down" at bounding box center [675, 16] width 12 height 20
drag, startPoint x: 665, startPoint y: 36, endPoint x: 489, endPoint y: 68, distance: 178.6
click at [665, 36] on span "Settings" at bounding box center [674, 42] width 29 height 24
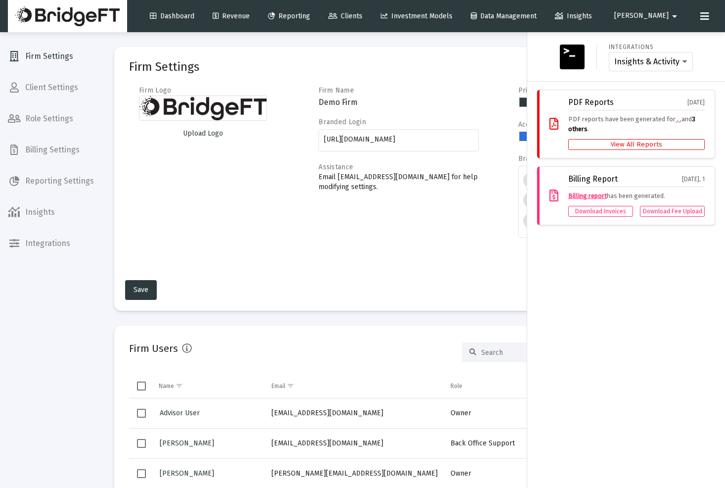
click at [41, 149] on div at bounding box center [362, 244] width 725 height 488
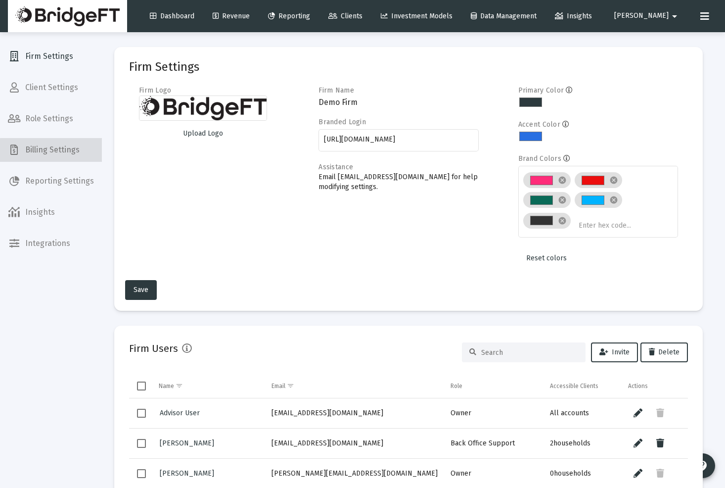
click at [51, 151] on span "Billing Settings" at bounding box center [51, 150] width 102 height 24
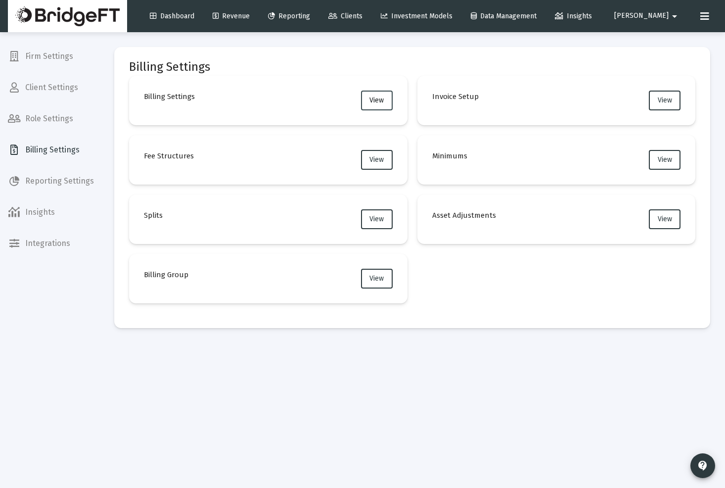
click at [374, 105] on button "View" at bounding box center [377, 101] width 32 height 20
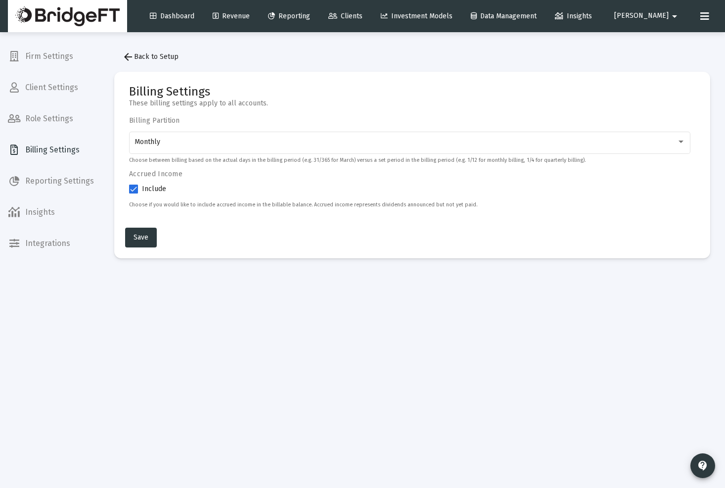
click at [122, 54] on mat-icon "arrow_back" at bounding box center [128, 57] width 12 height 12
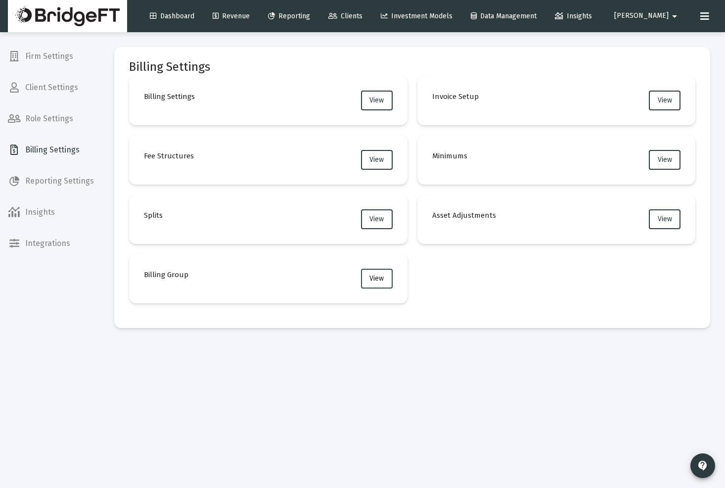
click at [387, 287] on button "View" at bounding box center [377, 279] width 32 height 20
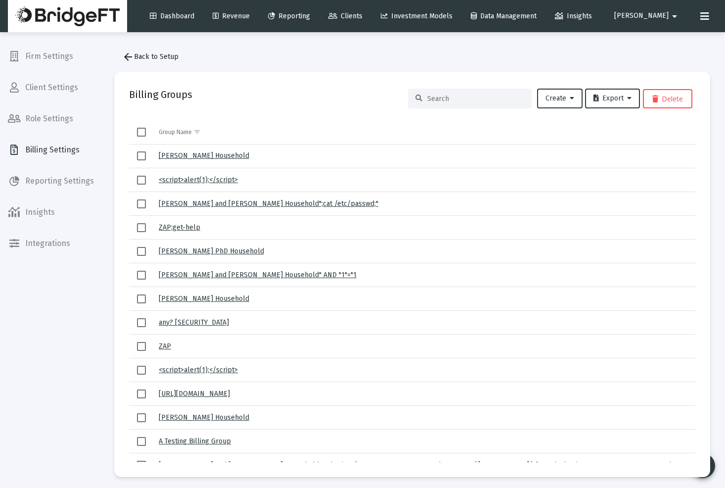
click at [220, 154] on link "[PERSON_NAME] Household" at bounding box center [204, 155] width 91 height 8
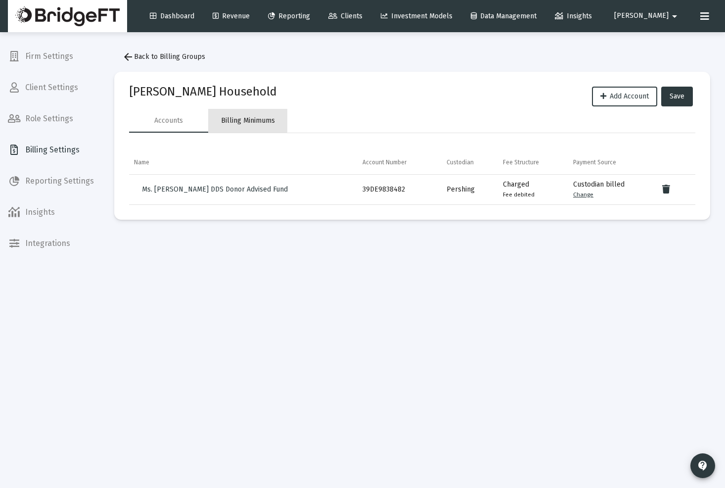
click at [242, 120] on div "Billing Minimums" at bounding box center [248, 121] width 54 height 10
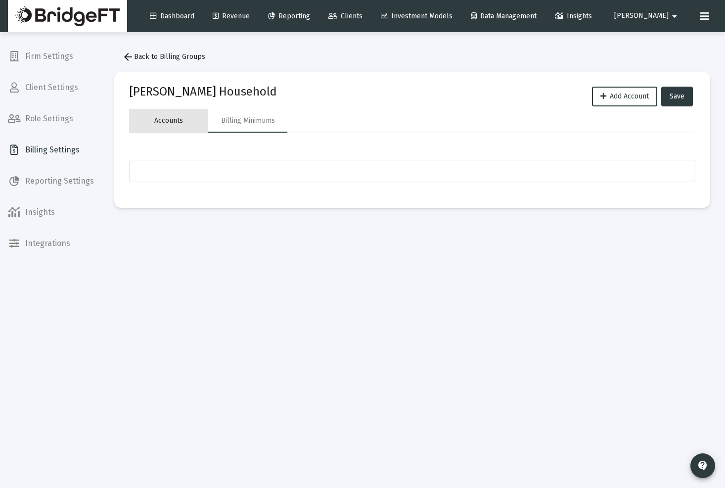
click at [171, 117] on div "Accounts" at bounding box center [168, 121] width 29 height 10
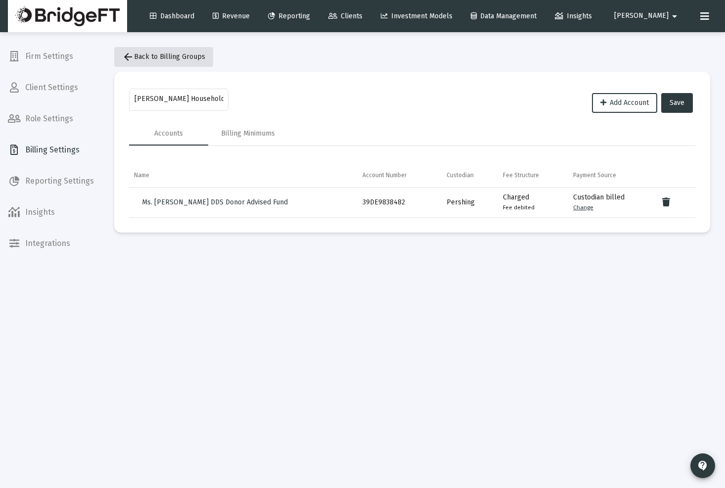
click at [128, 52] on mat-icon "arrow_back" at bounding box center [128, 57] width 12 height 12
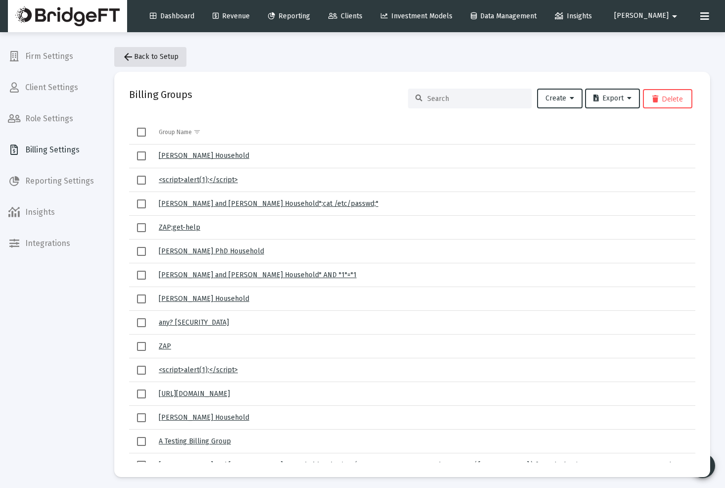
click at [125, 57] on mat-icon "arrow_back" at bounding box center [128, 57] width 12 height 12
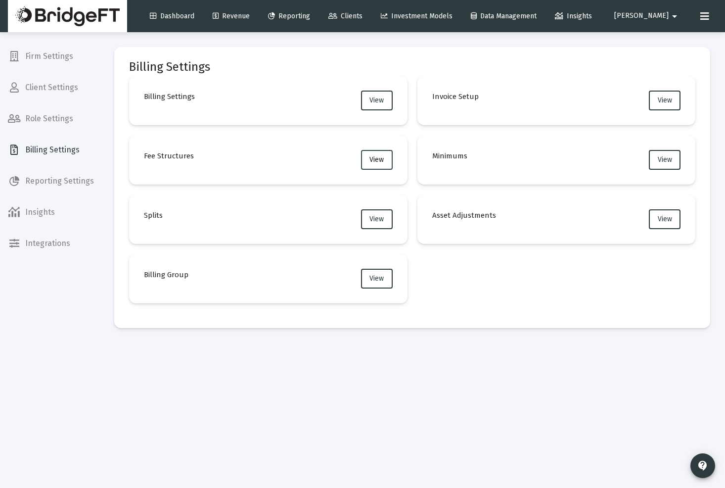
click at [382, 165] on button "View" at bounding box center [377, 160] width 32 height 20
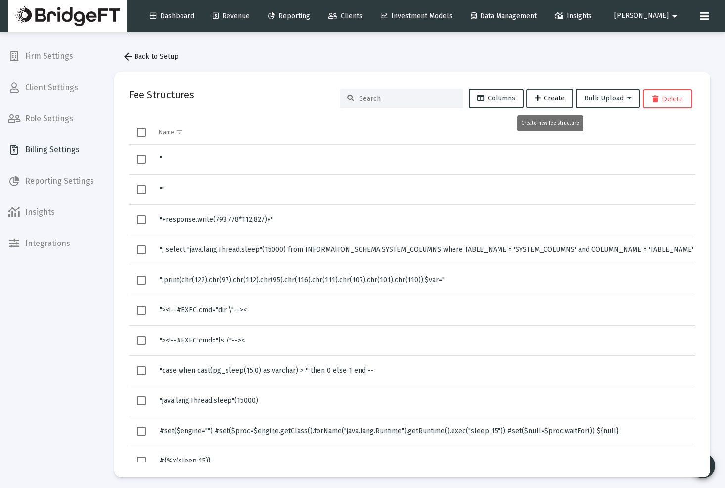
click at [555, 96] on span "Create" at bounding box center [550, 98] width 30 height 8
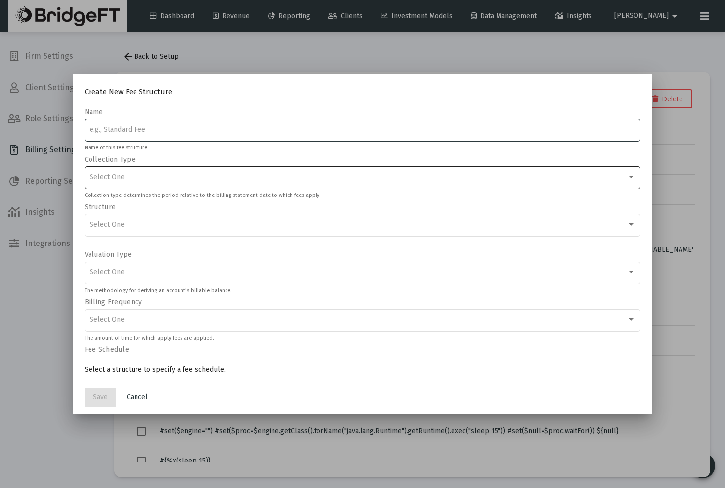
click at [297, 179] on div "Select One" at bounding box center [358, 177] width 537 height 8
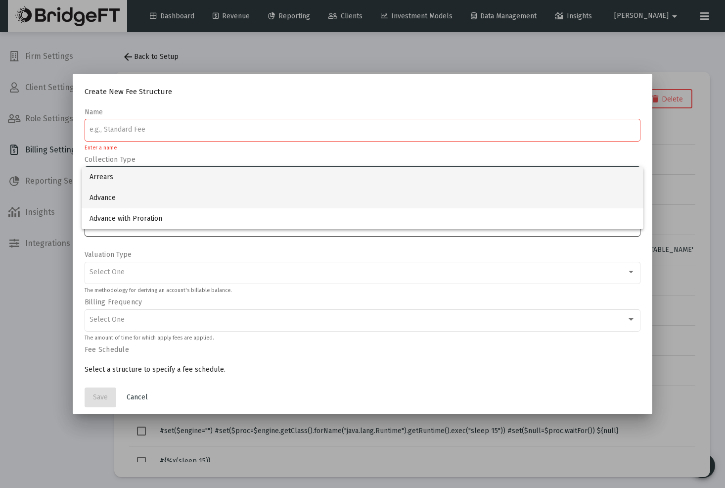
click at [387, 201] on span "Advance" at bounding box center [363, 198] width 546 height 21
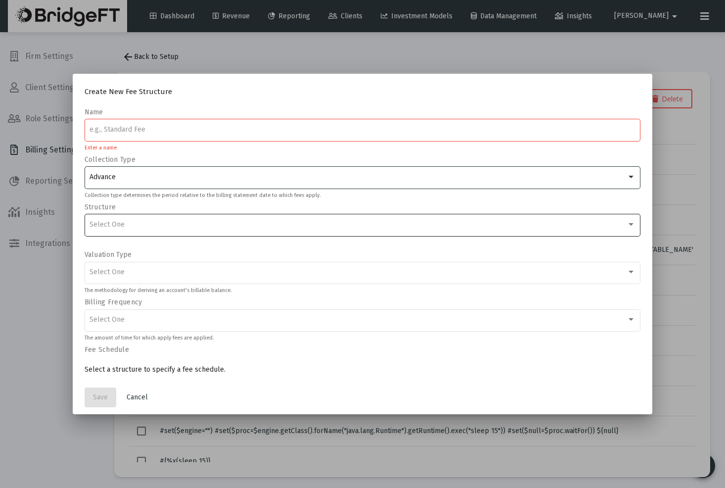
click at [328, 221] on div "Select One" at bounding box center [358, 225] width 537 height 8
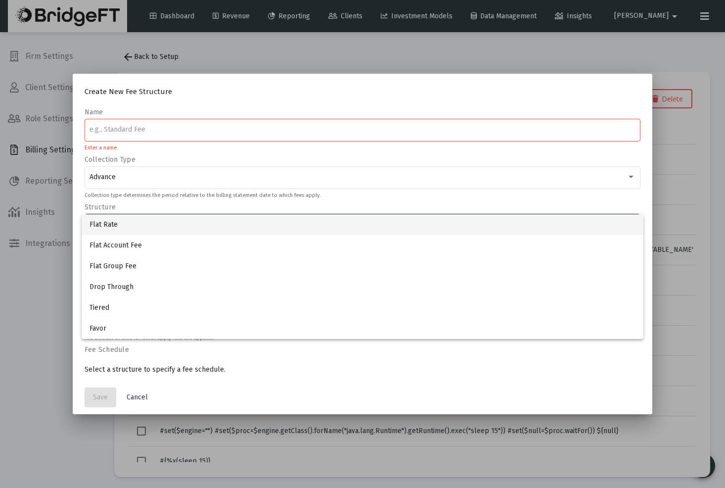
click at [210, 225] on span "Flat Rate" at bounding box center [363, 224] width 546 height 21
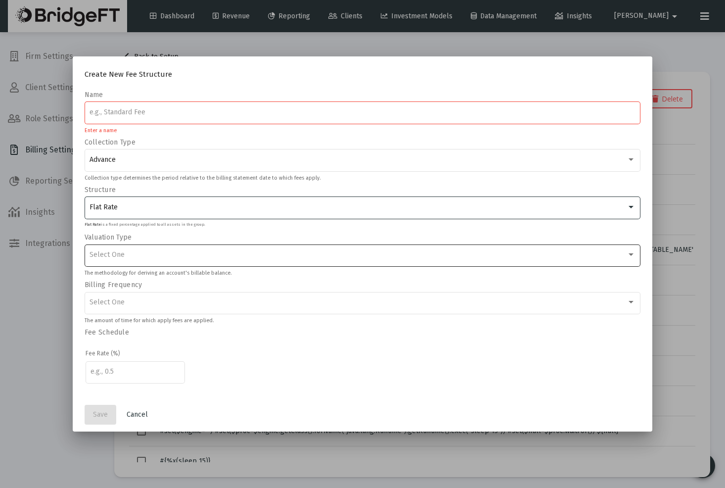
click at [203, 261] on div "Select One" at bounding box center [363, 254] width 546 height 24
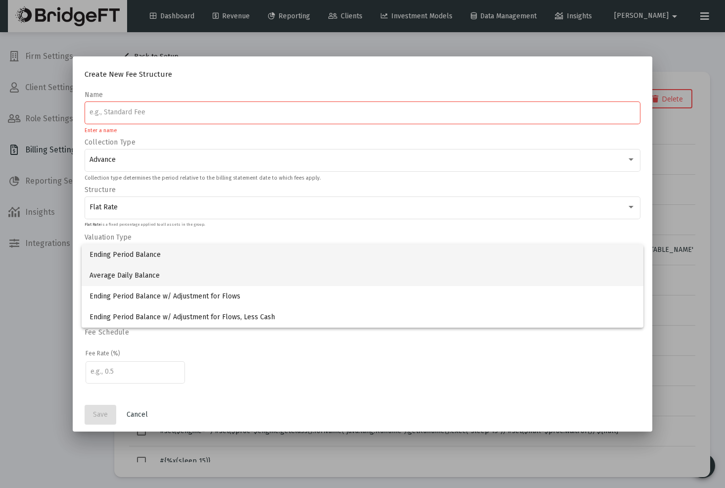
click at [149, 279] on span "Average Daily Balance" at bounding box center [363, 275] width 546 height 21
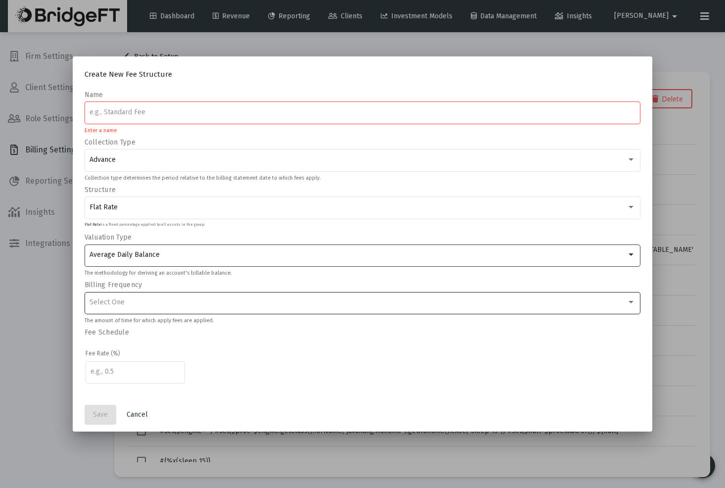
click at [148, 304] on div "Select One" at bounding box center [358, 302] width 537 height 8
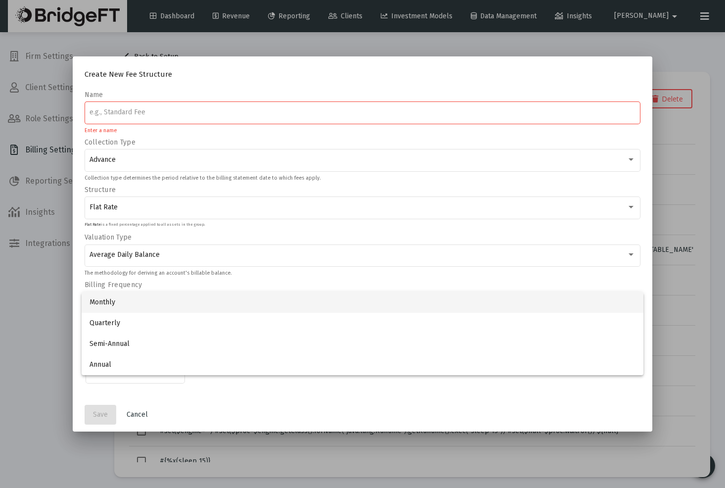
click at [122, 309] on span "Monthly" at bounding box center [363, 302] width 546 height 21
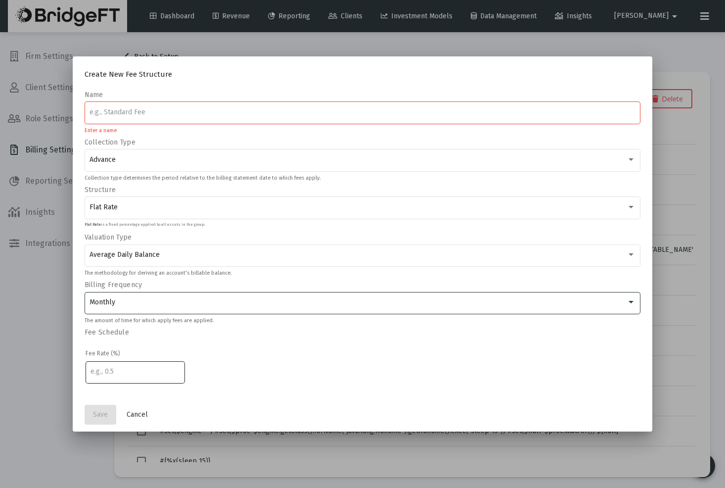
click at [115, 363] on div at bounding box center [135, 371] width 89 height 24
click at [127, 372] on input "number" at bounding box center [135, 372] width 89 height 8
type input "1"
click at [222, 372] on td "1" at bounding box center [363, 378] width 555 height 38
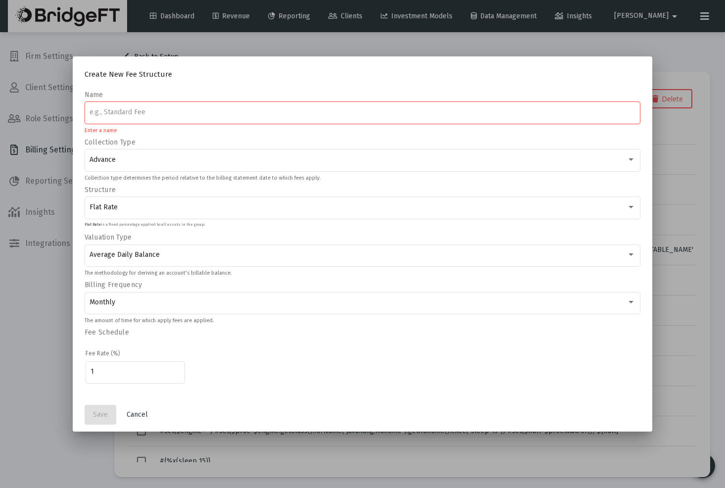
click at [154, 115] on input at bounding box center [363, 112] width 546 height 8
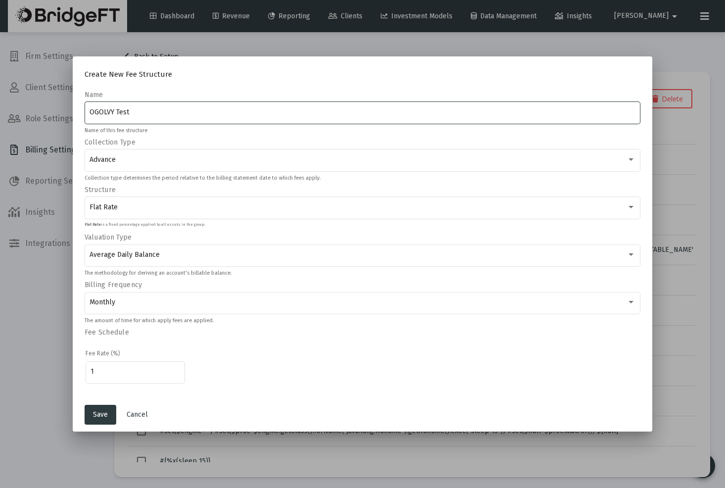
type input "OGOLVY Test"
click at [101, 413] on span "Save" at bounding box center [100, 414] width 15 height 8
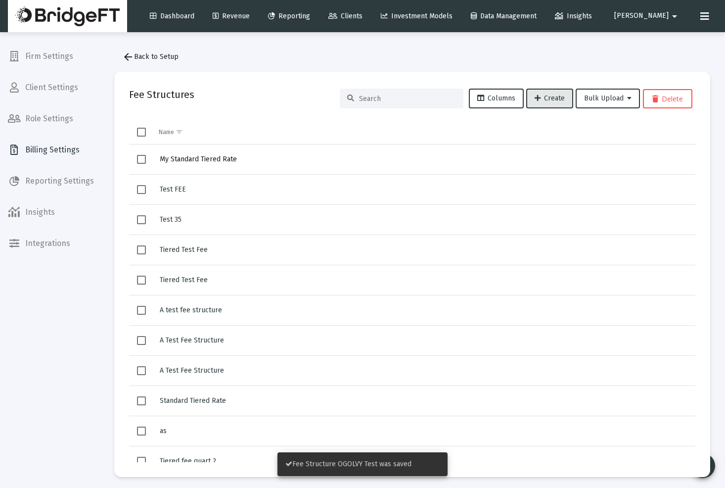
click at [228, 157] on span "My Standard Tiered Rate" at bounding box center [198, 159] width 77 height 8
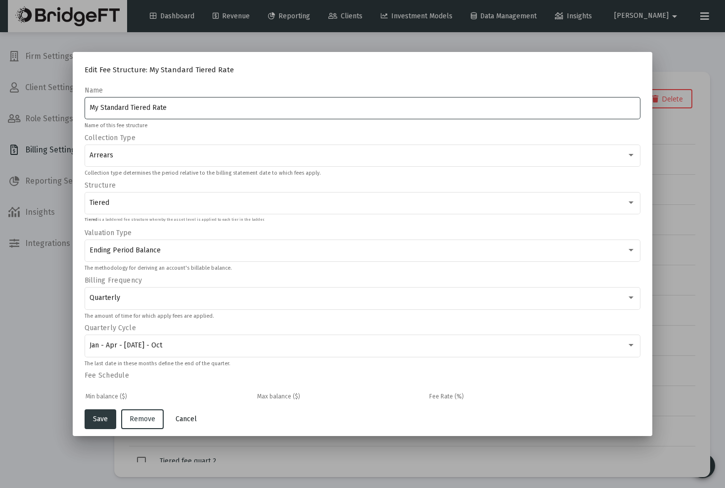
click at [191, 418] on span "Cancel" at bounding box center [186, 419] width 21 height 8
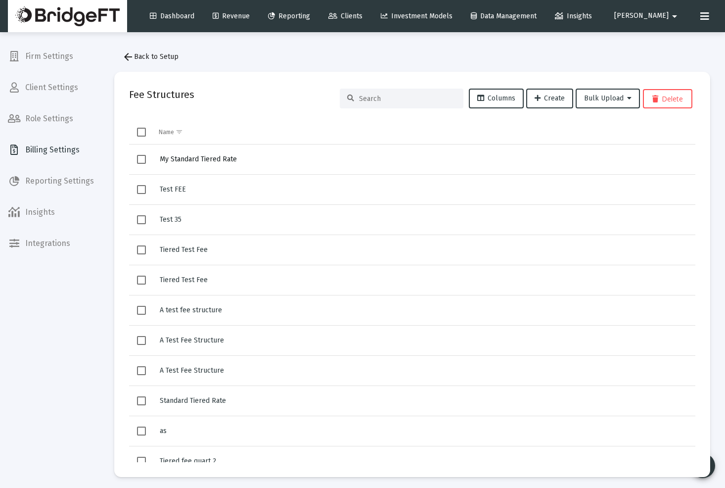
click at [192, 161] on span "My Standard Tiered Rate" at bounding box center [198, 159] width 77 height 8
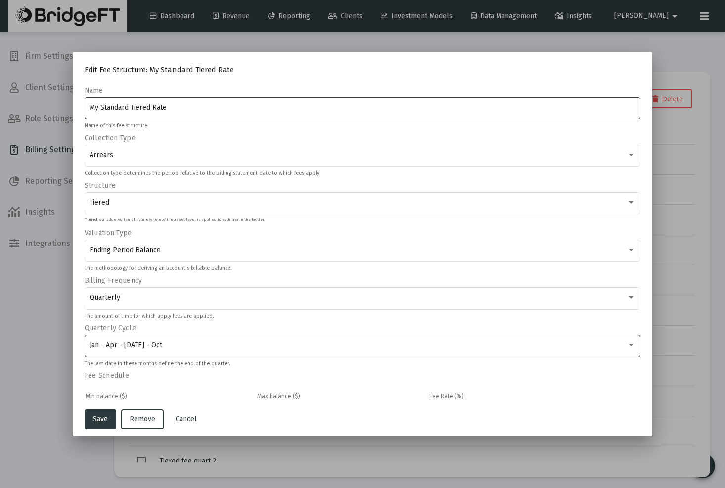
scroll to position [78, 0]
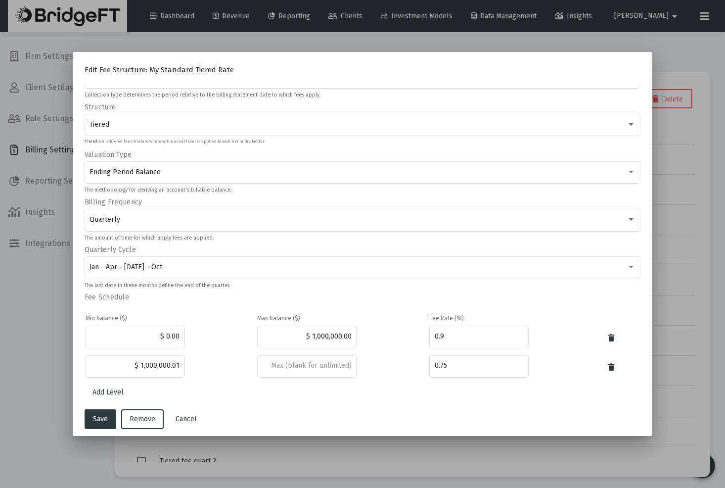
drag, startPoint x: 674, startPoint y: 75, endPoint x: 669, endPoint y: 76, distance: 5.0
click at [674, 75] on div at bounding box center [362, 244] width 725 height 488
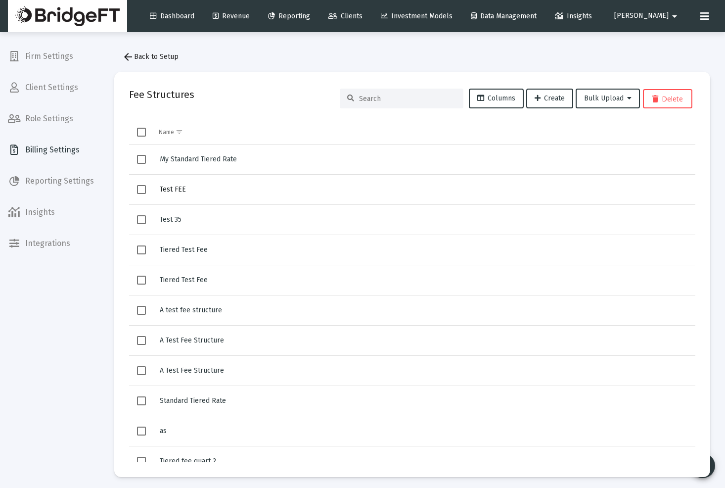
click at [177, 191] on span "Test FEE" at bounding box center [173, 189] width 26 height 8
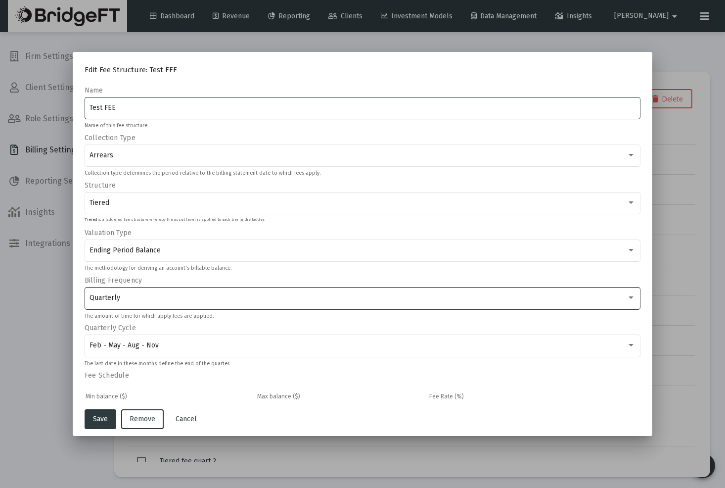
scroll to position [107, 0]
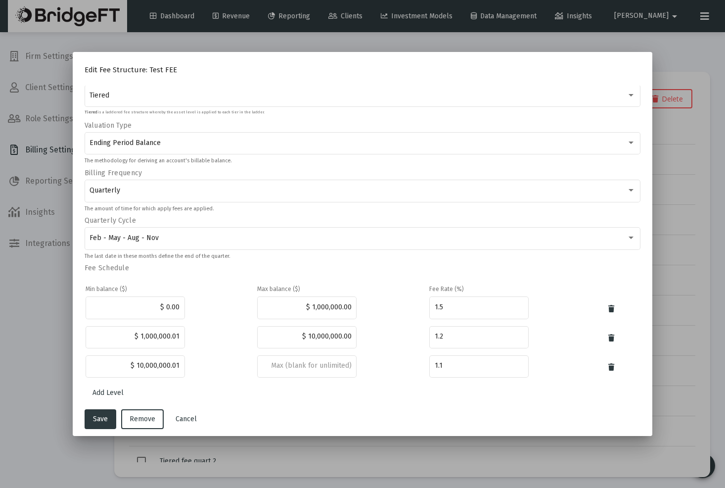
click at [392, 365] on td at bounding box center [342, 367] width 171 height 28
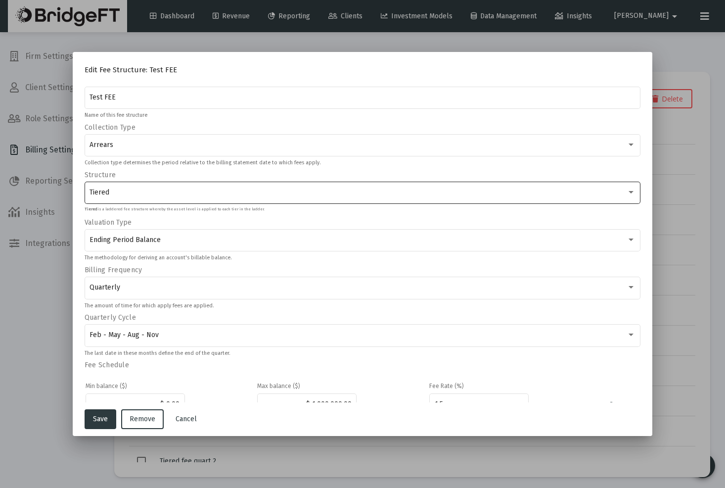
scroll to position [0, 0]
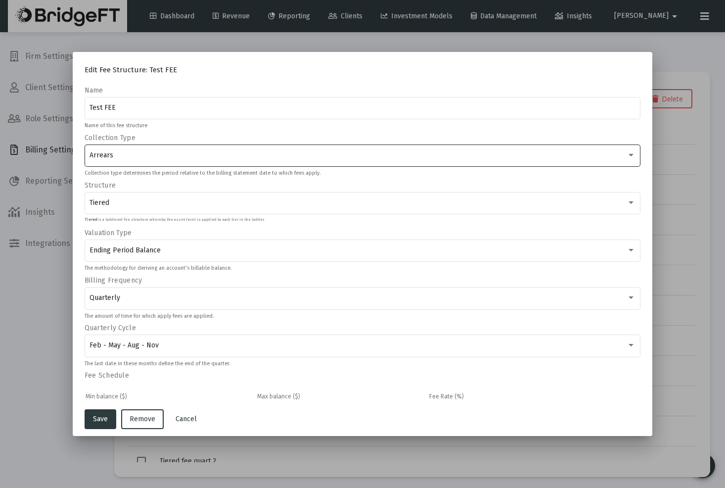
click at [252, 156] on div "Arrears" at bounding box center [358, 155] width 537 height 8
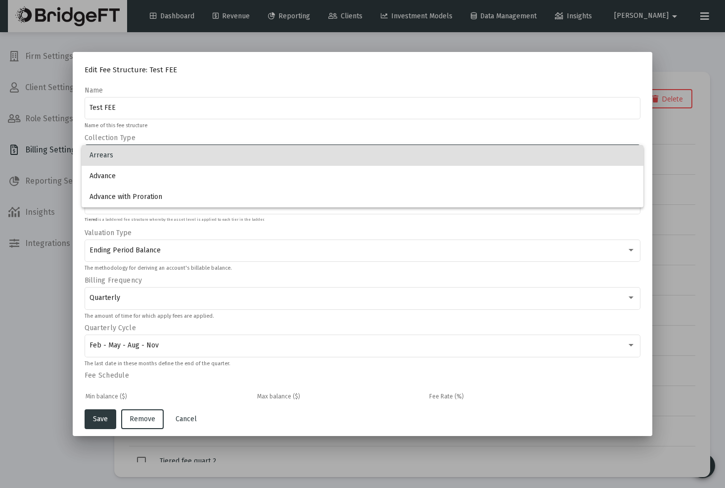
click at [255, 135] on div at bounding box center [362, 244] width 725 height 488
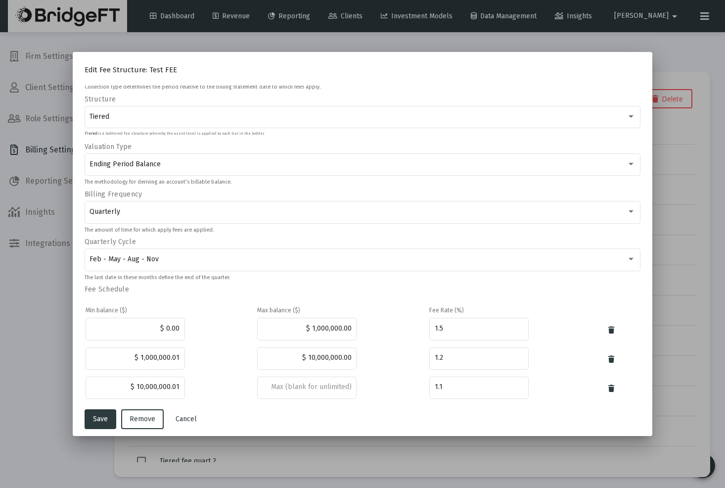
scroll to position [107, 0]
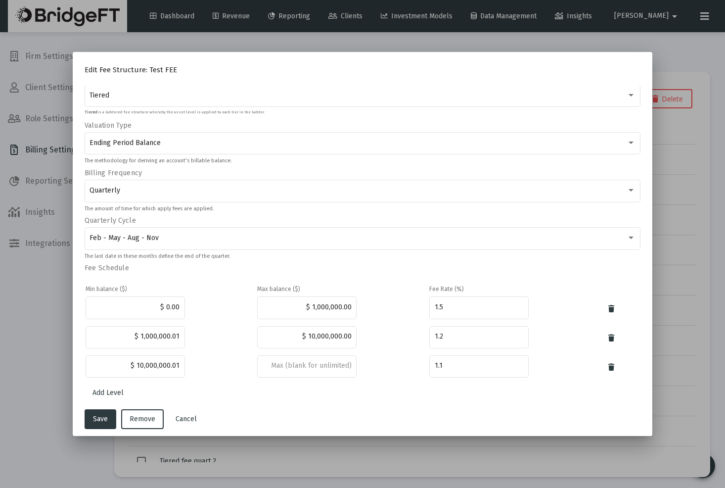
click at [37, 283] on div at bounding box center [362, 244] width 725 height 488
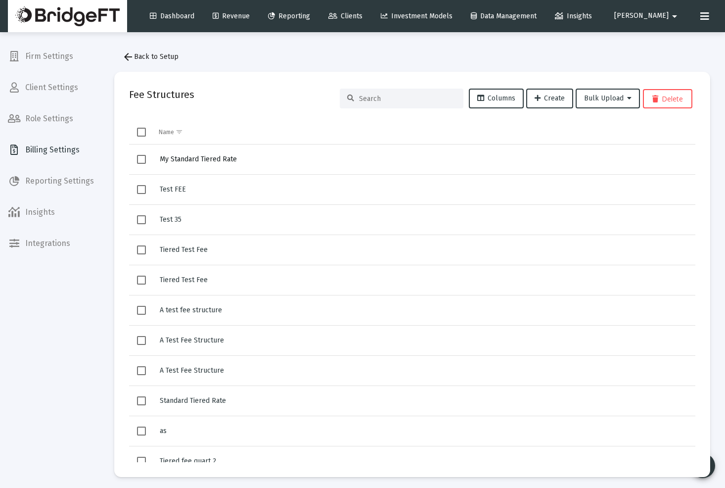
click at [228, 163] on span "My Standard Tiered Rate" at bounding box center [198, 159] width 77 height 8
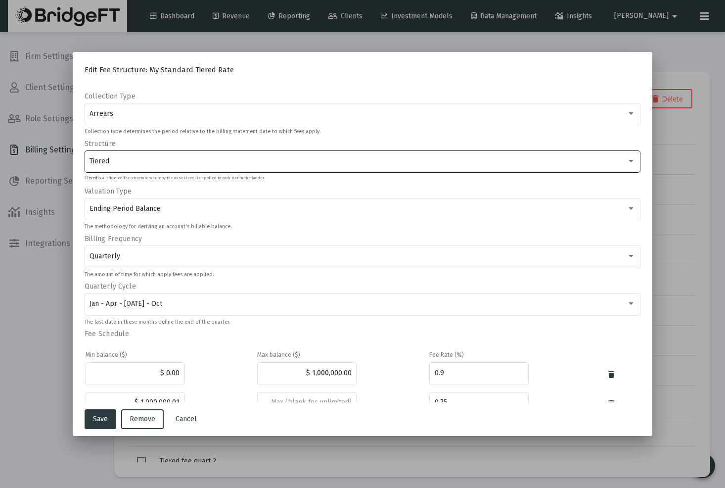
scroll to position [41, 0]
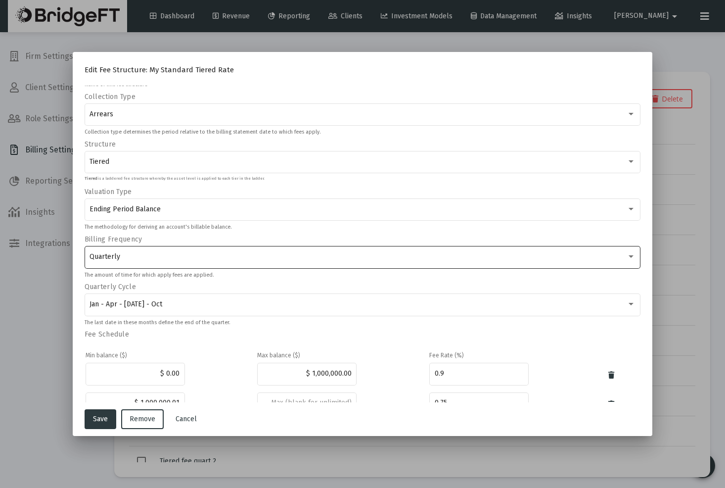
drag, startPoint x: 413, startPoint y: 482, endPoint x: 154, endPoint y: 252, distance: 346.3
click at [414, 487] on html "Dashboard Revenue Reporting Clients Investment Models Data Management Insights …" at bounding box center [362, 244] width 725 height 488
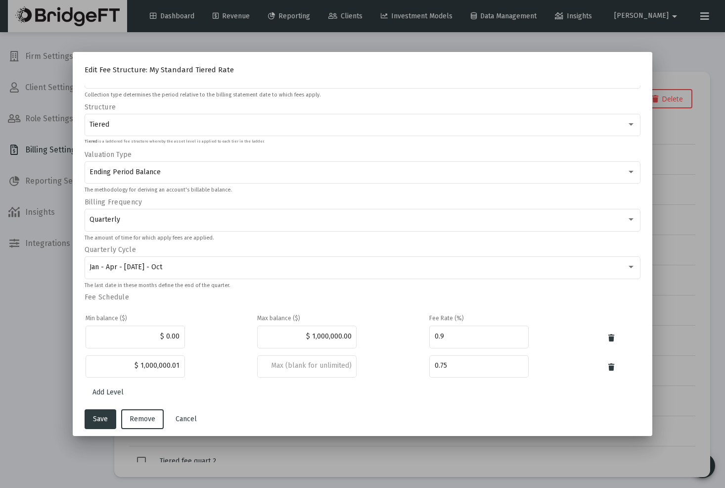
click at [675, 58] on div at bounding box center [362, 244] width 725 height 488
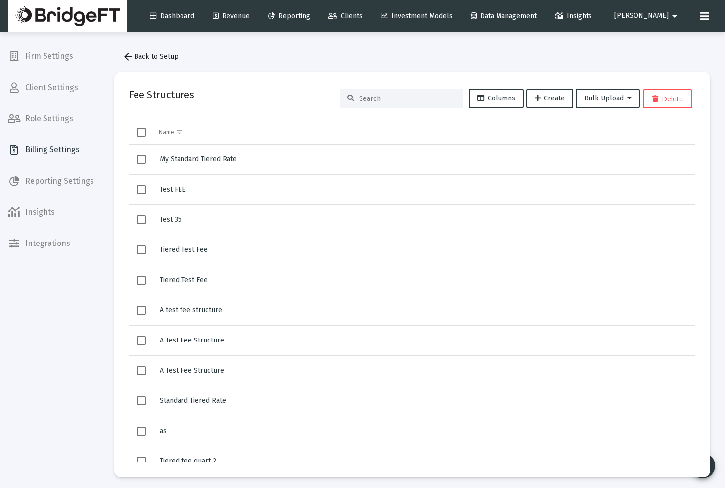
click at [68, 179] on span "Reporting Settings" at bounding box center [51, 181] width 102 height 24
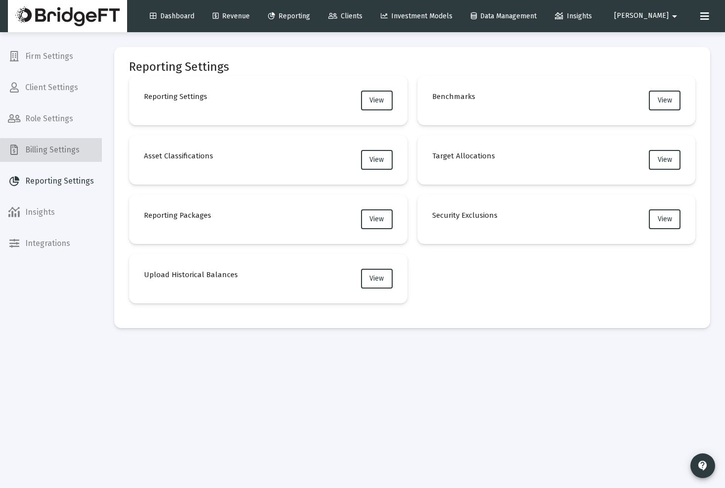
click at [77, 154] on span "Billing Settings" at bounding box center [51, 150] width 102 height 24
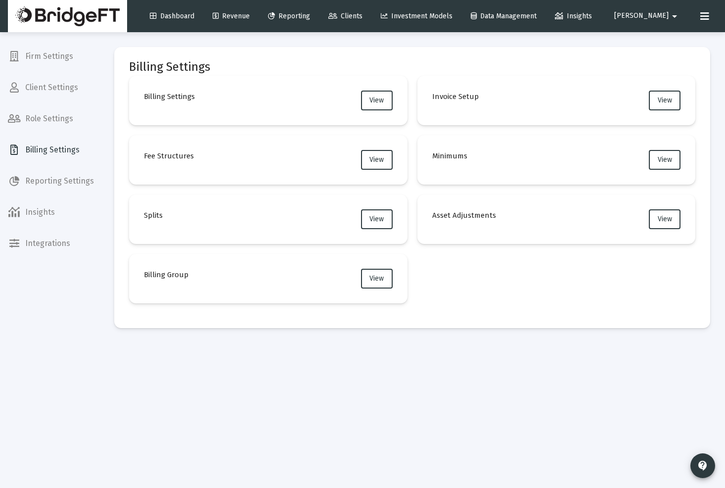
click at [486, 154] on mat-card "Minimums View" at bounding box center [557, 159] width 279 height 49
click at [662, 162] on span "View" at bounding box center [665, 159] width 14 height 8
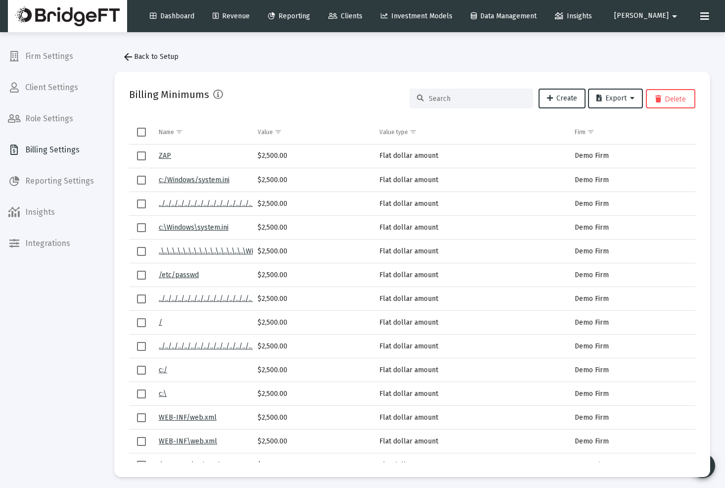
click at [165, 155] on link "ZAP" at bounding box center [165, 155] width 12 height 8
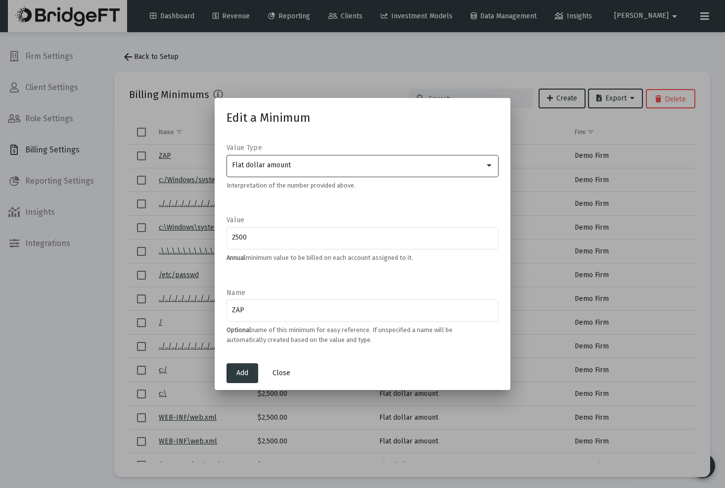
click at [283, 375] on span "Close" at bounding box center [282, 373] width 18 height 8
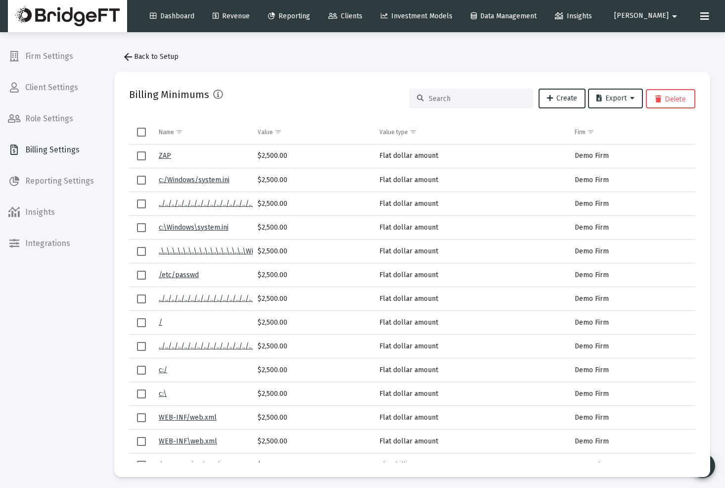
click at [124, 59] on mat-icon "arrow_back" at bounding box center [128, 57] width 12 height 12
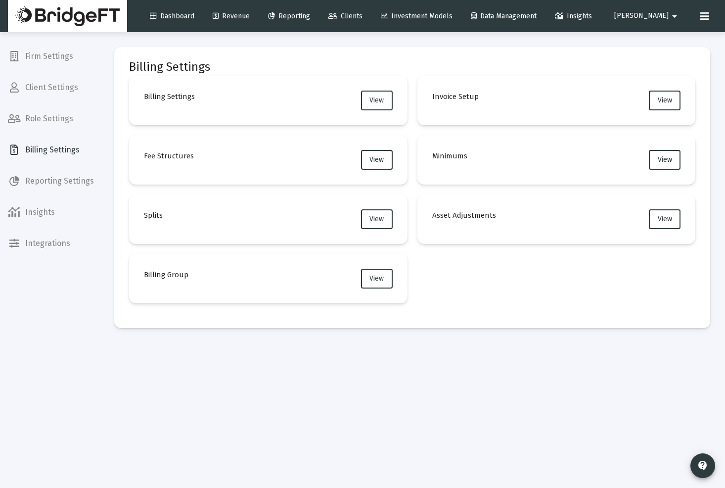
click at [643, 219] on mat-card "Asset Adjustments View" at bounding box center [557, 218] width 279 height 49
click at [651, 221] on button "View" at bounding box center [665, 219] width 32 height 20
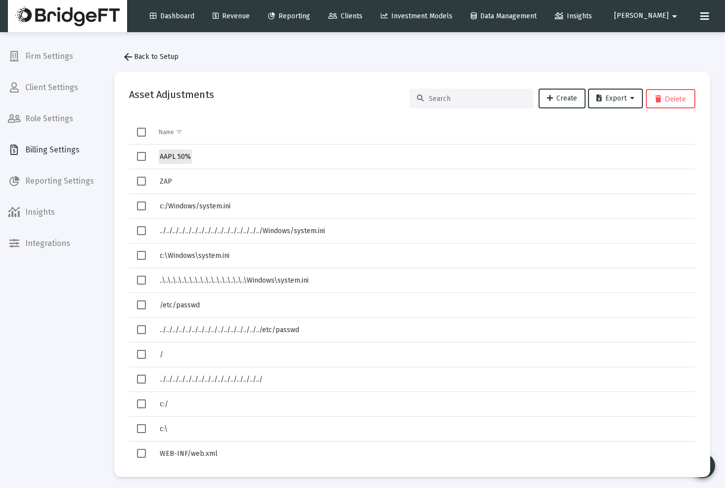
click at [183, 153] on span "AAPL 50%" at bounding box center [175, 156] width 31 height 8
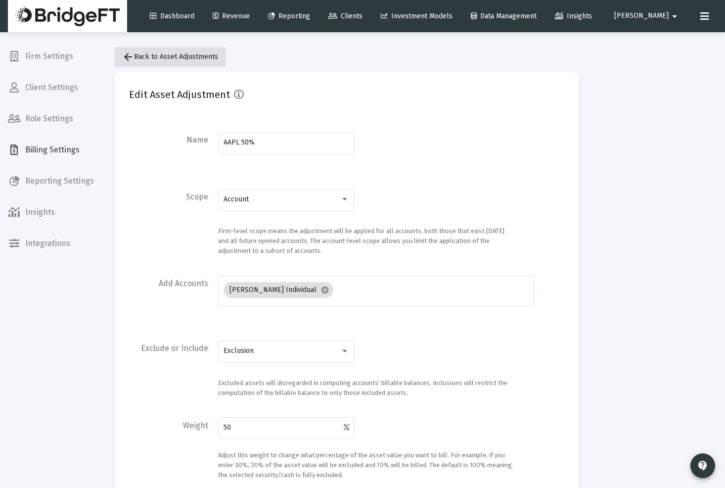
click at [127, 64] on button "arrow_back Back to Asset Adjustments" at bounding box center [170, 57] width 112 height 20
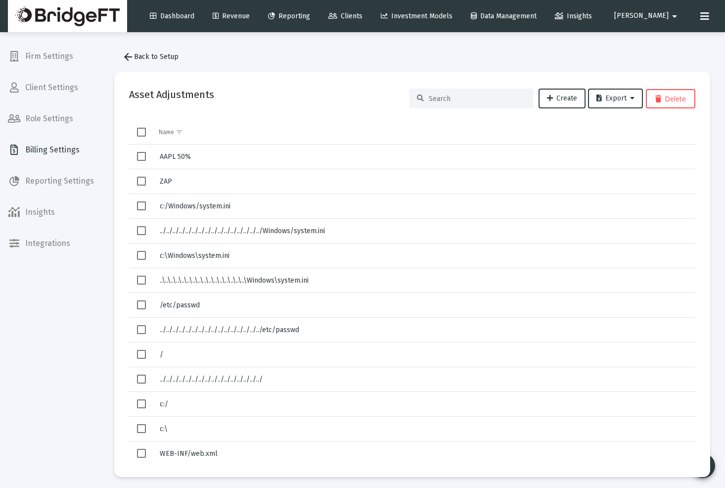
click at [129, 56] on mat-icon "arrow_back" at bounding box center [128, 57] width 12 height 12
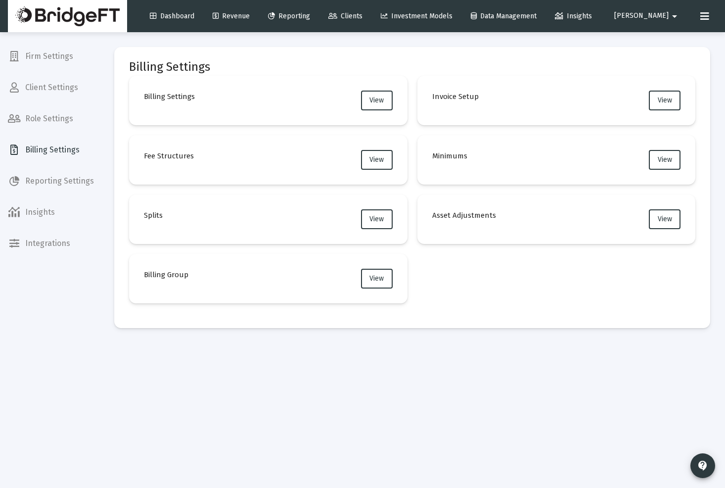
click at [242, 222] on mat-card "Splits View" at bounding box center [268, 218] width 279 height 49
click at [383, 217] on span "View" at bounding box center [377, 219] width 14 height 8
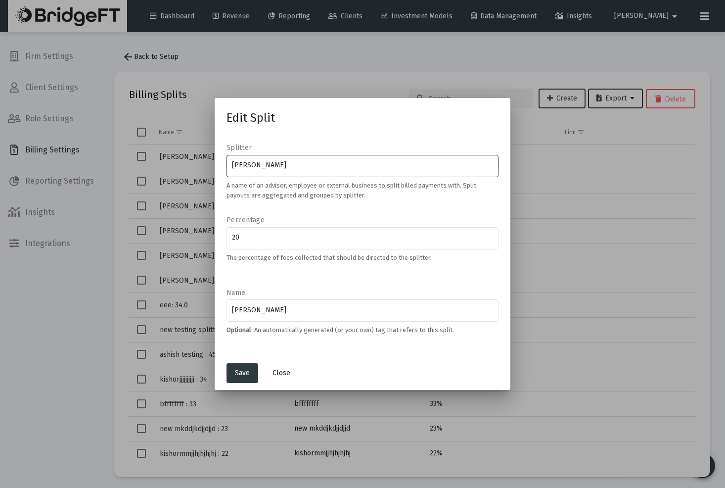
drag, startPoint x: 285, startPoint y: 371, endPoint x: 290, endPoint y: 367, distance: 6.0
click at [285, 371] on span "Close" at bounding box center [282, 373] width 18 height 8
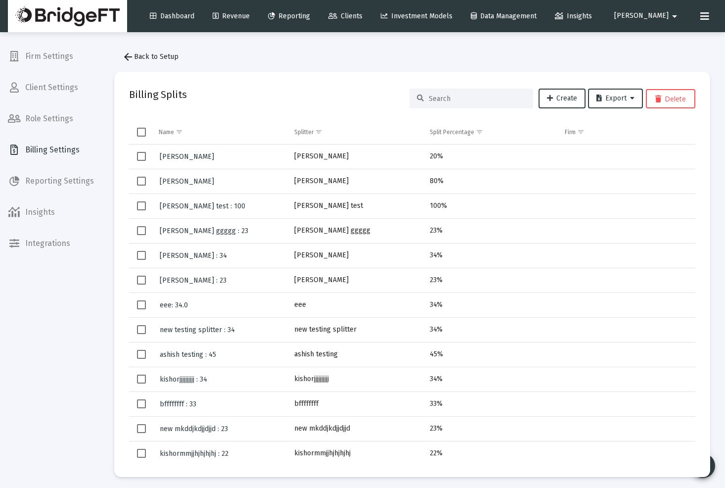
click at [131, 62] on mat-icon "arrow_back" at bounding box center [128, 57] width 12 height 12
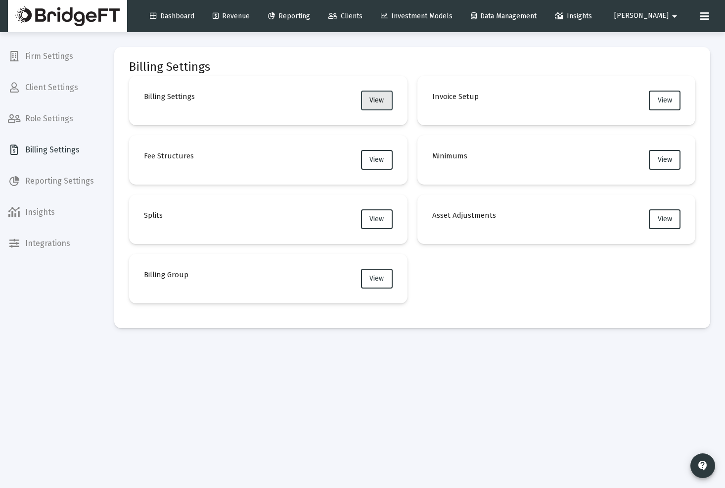
click at [379, 108] on button "View" at bounding box center [377, 101] width 32 height 20
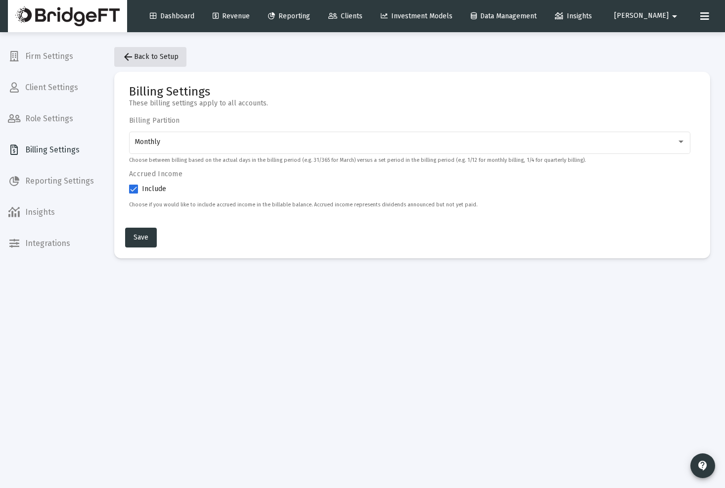
click at [131, 55] on mat-icon "arrow_back" at bounding box center [128, 57] width 12 height 12
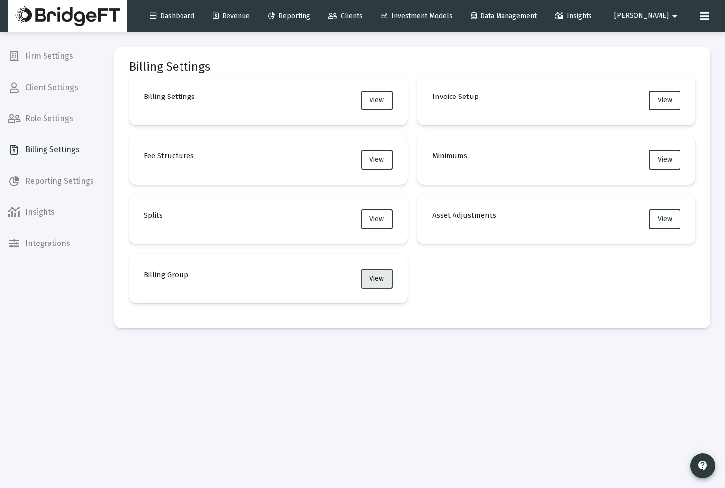
click at [378, 283] on button "View" at bounding box center [377, 279] width 32 height 20
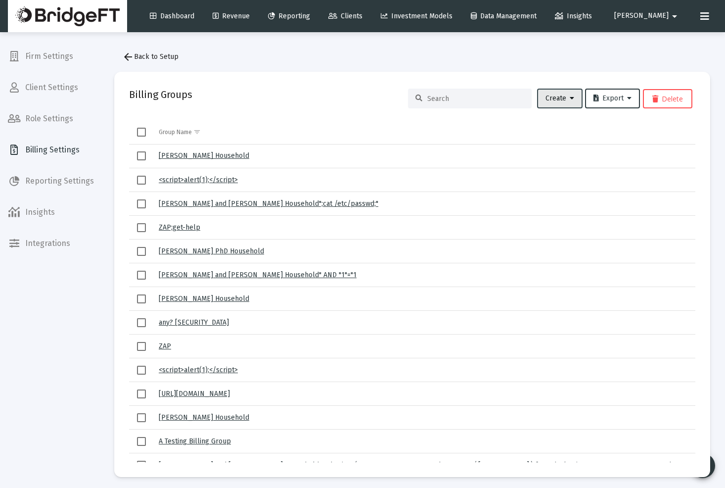
click at [552, 106] on button "Create" at bounding box center [560, 99] width 46 height 20
click at [556, 149] on button "Create Groups from Households" at bounding box center [593, 148] width 119 height 24
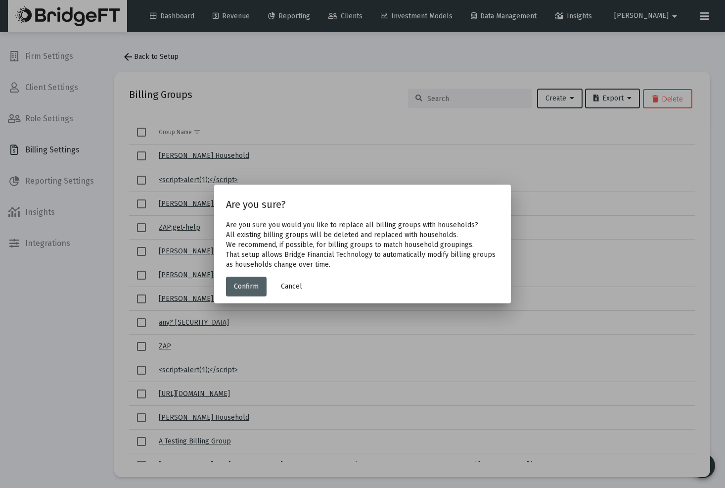
click at [261, 283] on button "Confirm" at bounding box center [246, 287] width 41 height 20
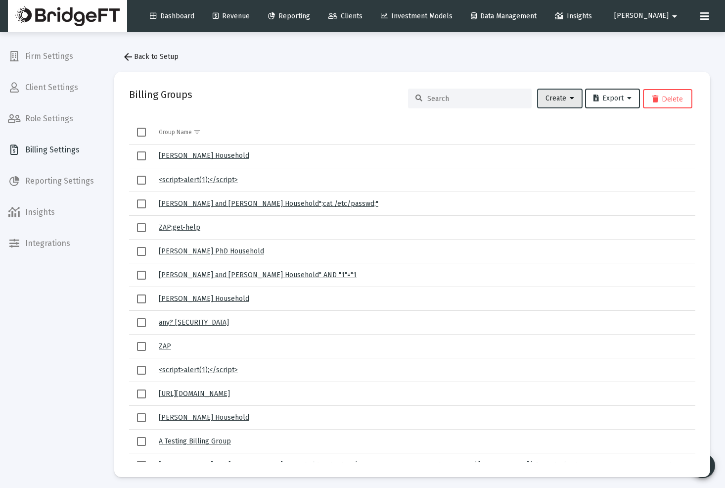
click at [570, 98] on icon at bounding box center [572, 98] width 4 height 7
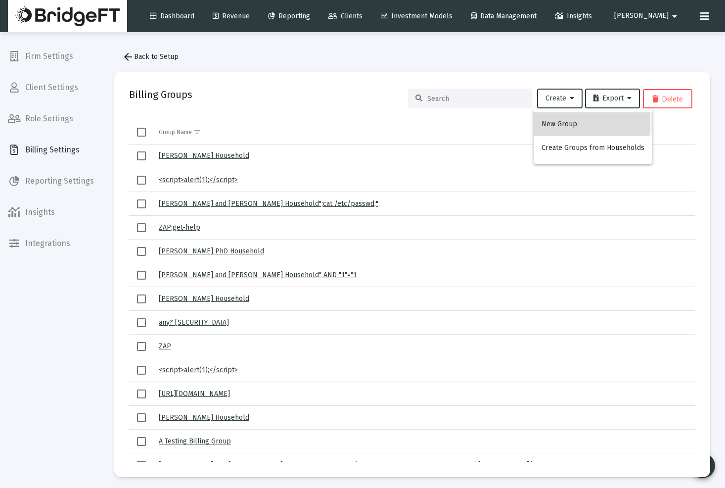
click at [559, 123] on button "New Group" at bounding box center [593, 124] width 119 height 24
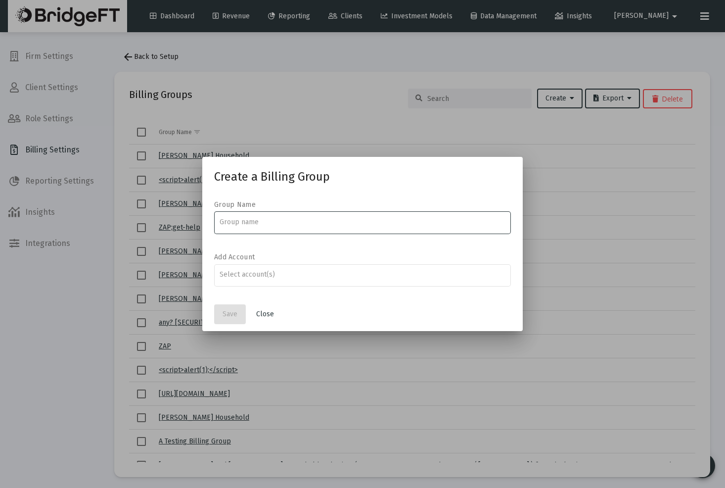
click at [271, 218] on input at bounding box center [363, 222] width 287 height 8
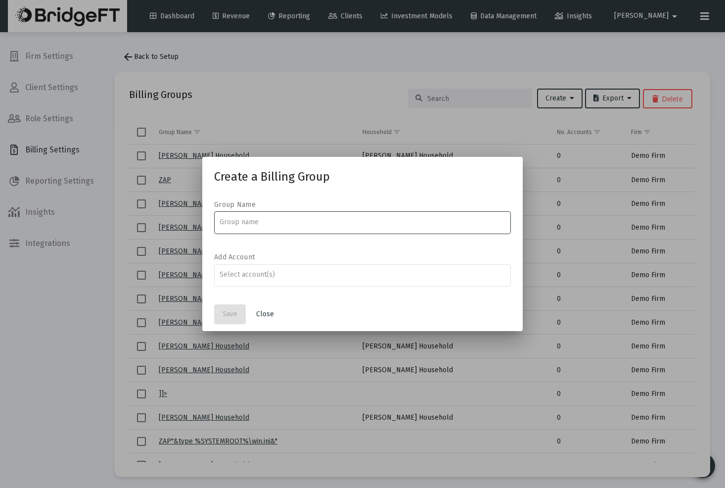
type input "O"
type input "Test KW"
drag, startPoint x: 264, startPoint y: 274, endPoint x: 282, endPoint y: 275, distance: 17.3
click at [264, 274] on input "Assignment Selection" at bounding box center [363, 275] width 287 height 8
click at [282, 275] on input "Assignment Selection" at bounding box center [363, 275] width 287 height 8
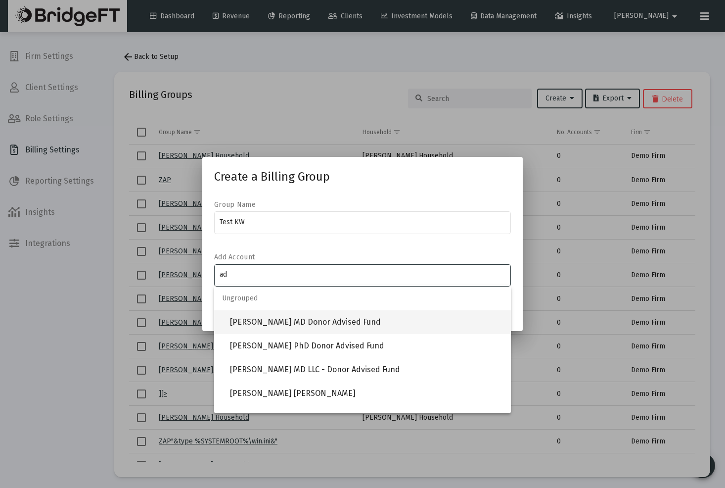
type input "ad"
click at [283, 320] on span "[PERSON_NAME] MD Donor Advised Fund" at bounding box center [366, 322] width 273 height 24
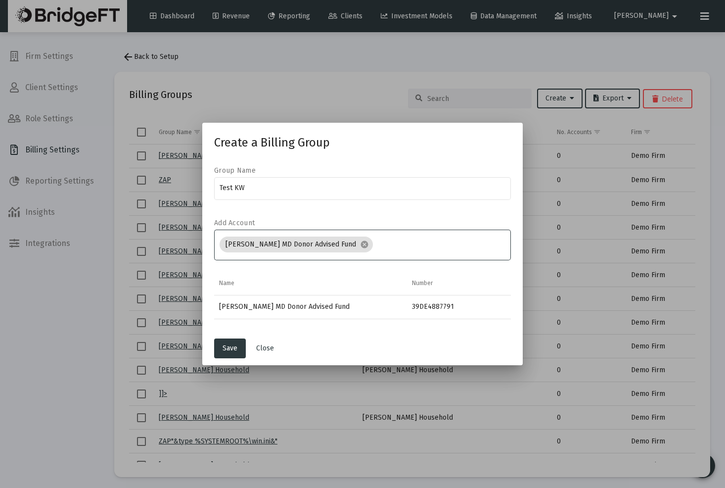
click at [441, 247] on input "Assignment Selection" at bounding box center [441, 244] width 129 height 8
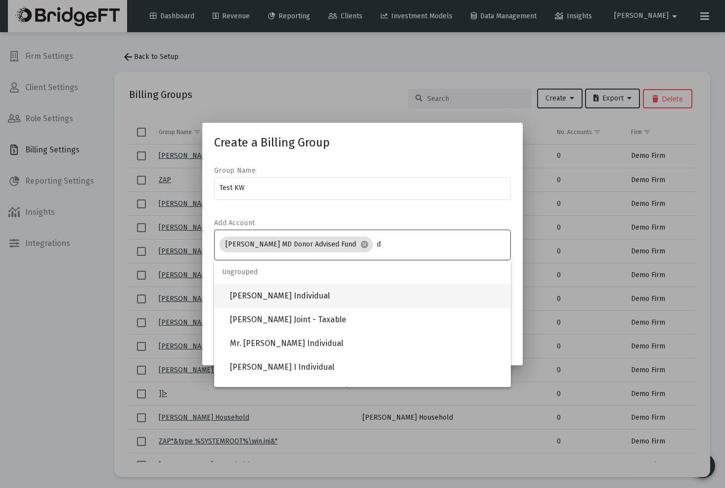
type input "d"
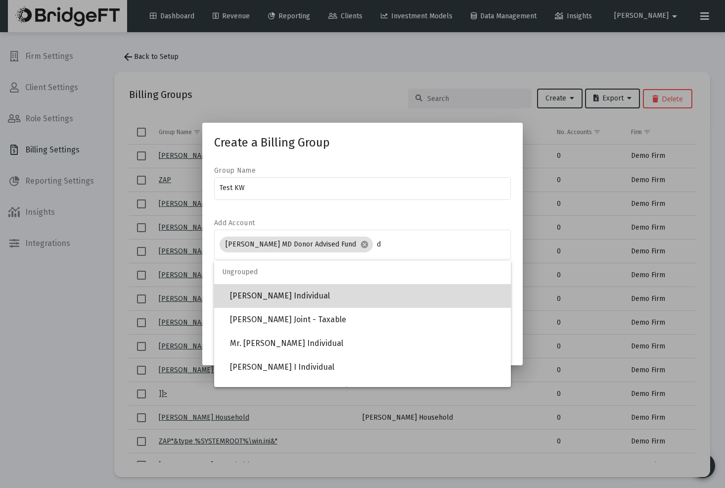
click at [338, 294] on span "[PERSON_NAME] Individual" at bounding box center [366, 296] width 273 height 24
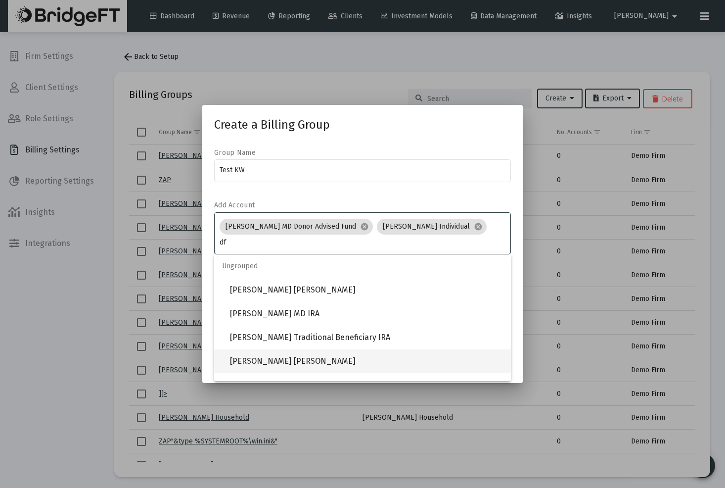
type input "df"
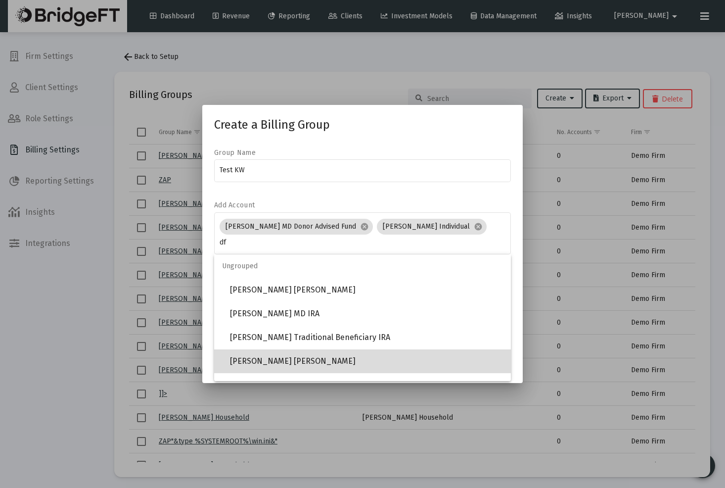
drag, startPoint x: 341, startPoint y: 351, endPoint x: 363, endPoint y: 339, distance: 25.2
click at [341, 351] on span "[PERSON_NAME] [PERSON_NAME]" at bounding box center [366, 361] width 273 height 24
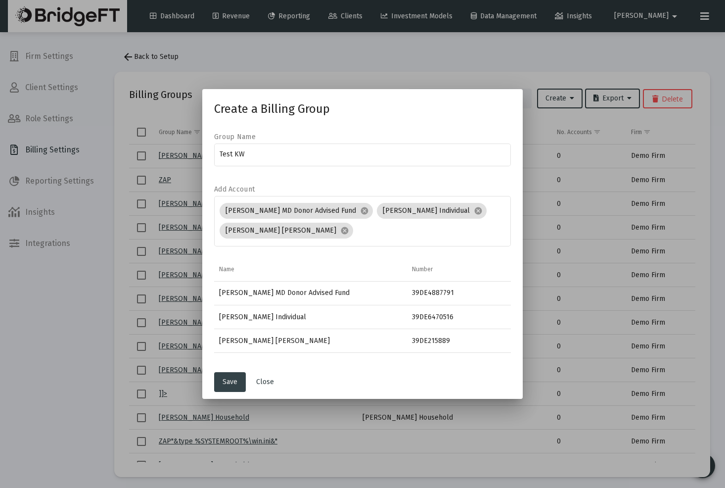
click at [237, 381] on span "Save" at bounding box center [230, 382] width 15 height 8
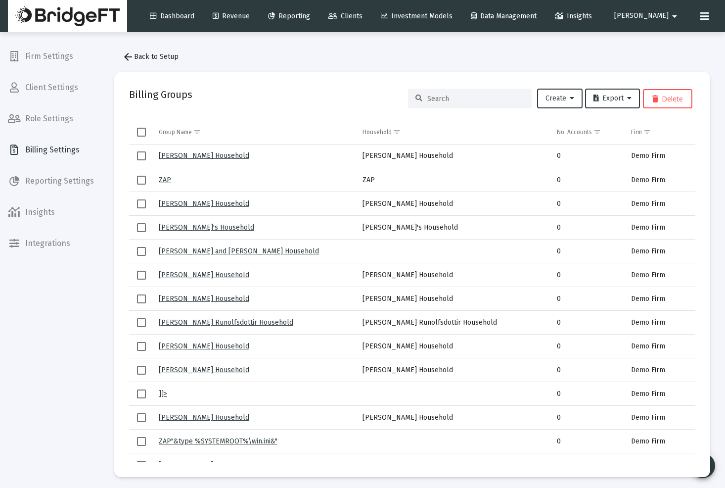
click at [449, 101] on div at bounding box center [470, 99] width 124 height 20
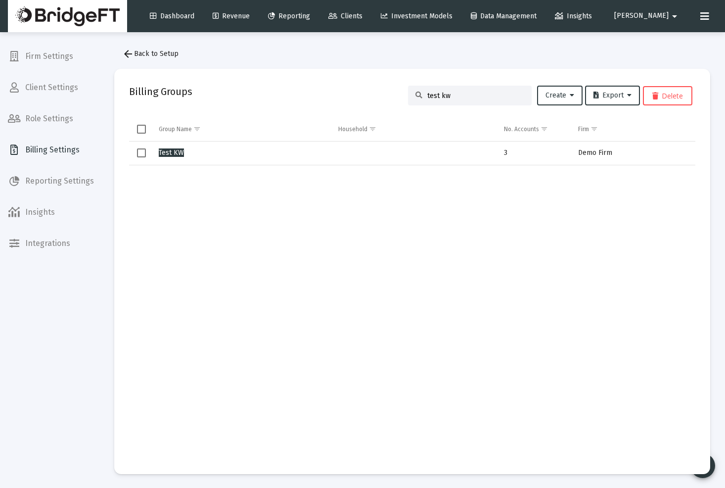
type input "test kw"
click at [180, 153] on span "Test KW" at bounding box center [171, 152] width 25 height 8
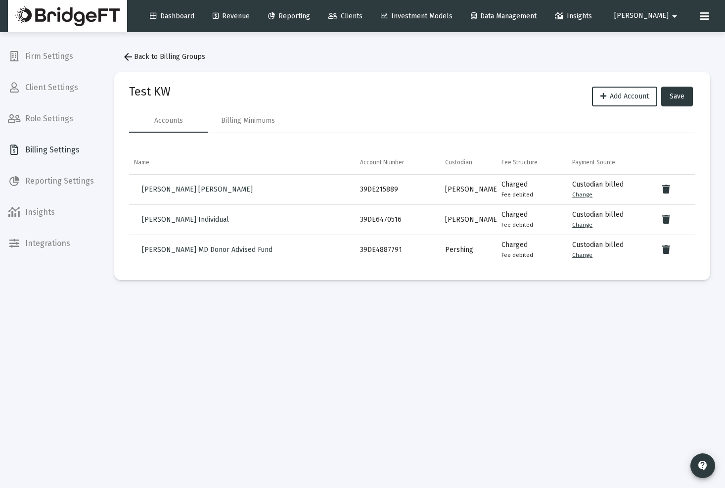
click at [588, 196] on link "Change" at bounding box center [583, 194] width 20 height 7
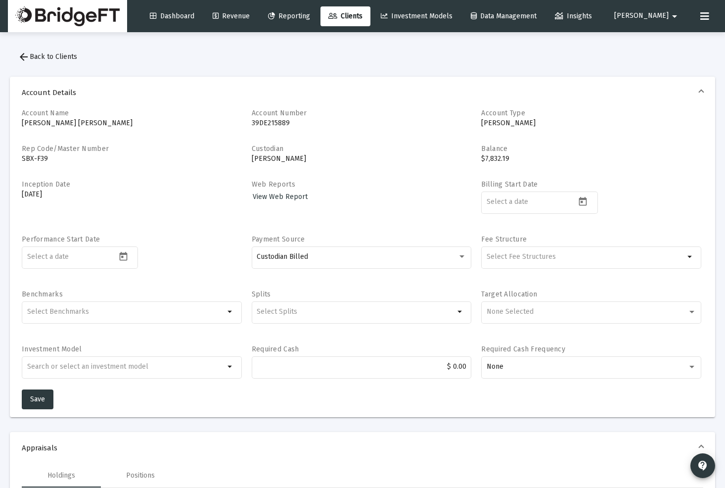
click at [670, 18] on mat-icon "arrow_drop_down" at bounding box center [675, 16] width 12 height 20
drag, startPoint x: 513, startPoint y: 54, endPoint x: 470, endPoint y: 65, distance: 44.3
click at [513, 54] on div at bounding box center [362, 244] width 725 height 488
click at [28, 58] on mat-icon "arrow_back" at bounding box center [24, 57] width 12 height 12
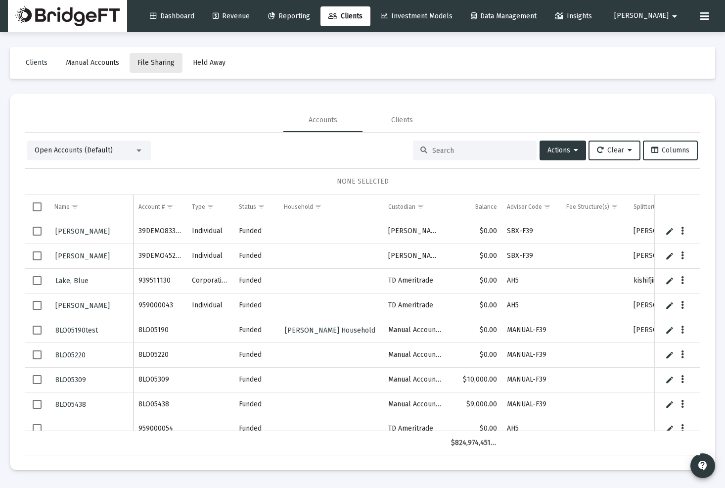
click at [145, 63] on span "File Sharing" at bounding box center [156, 62] width 37 height 8
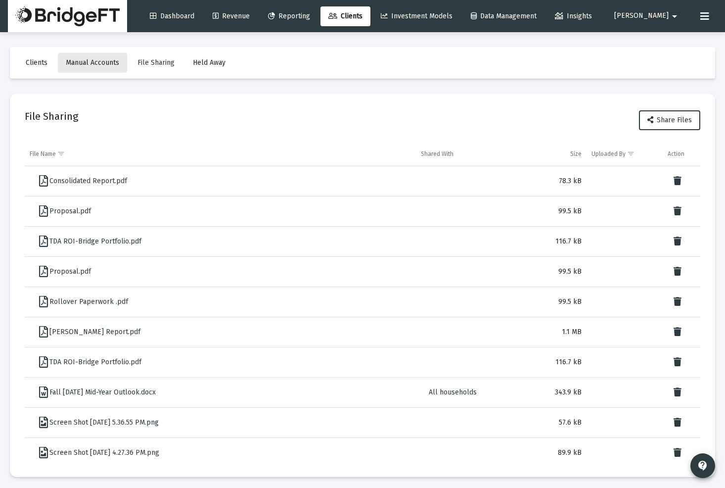
click at [98, 63] on span "Manual Accounts" at bounding box center [92, 62] width 53 height 8
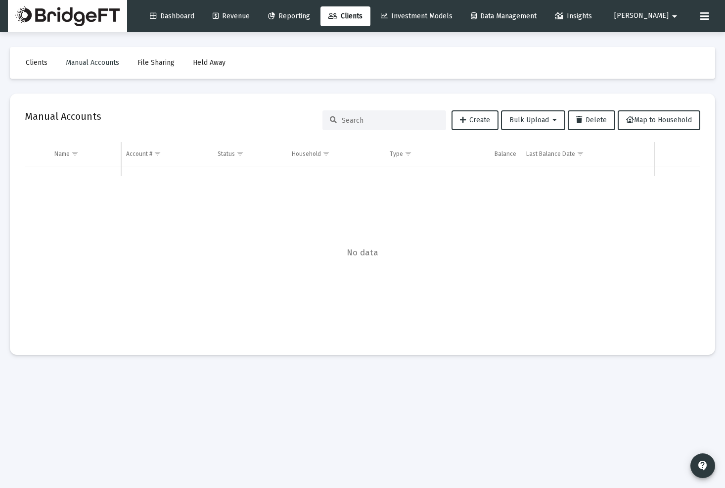
click at [153, 62] on span "File Sharing" at bounding box center [156, 62] width 37 height 8
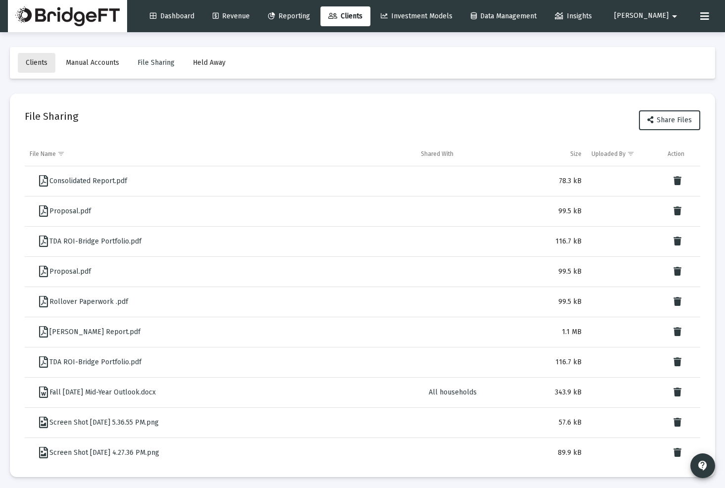
click at [31, 66] on span "Clients" at bounding box center [37, 62] width 22 height 8
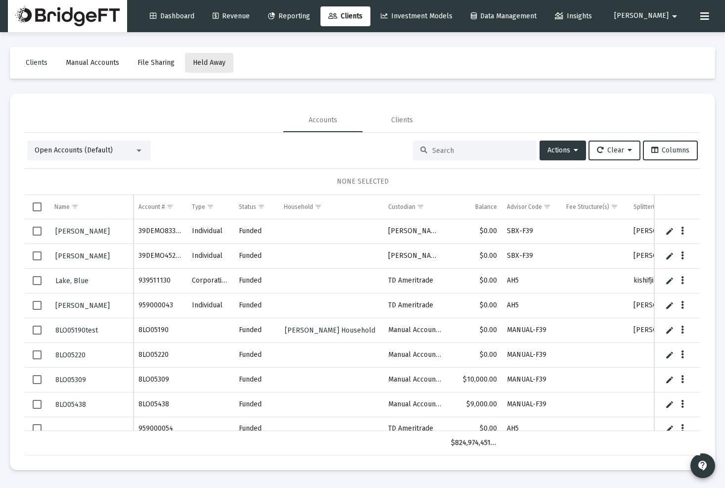
click at [214, 61] on span "Held Away" at bounding box center [209, 62] width 33 height 8
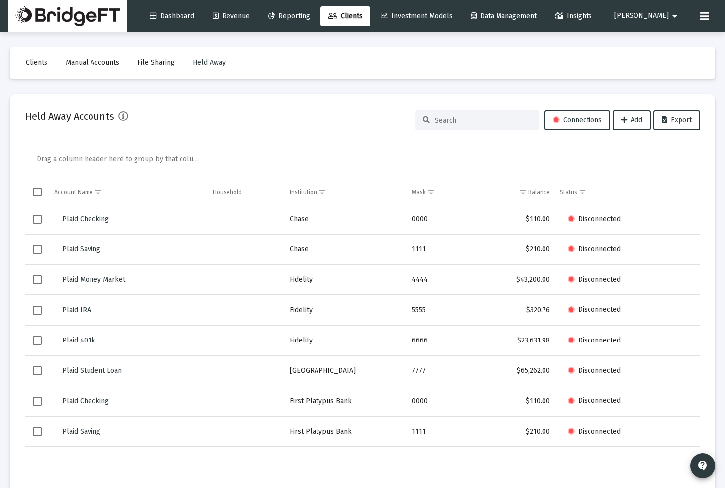
click at [26, 62] on span "Clients" at bounding box center [37, 62] width 22 height 8
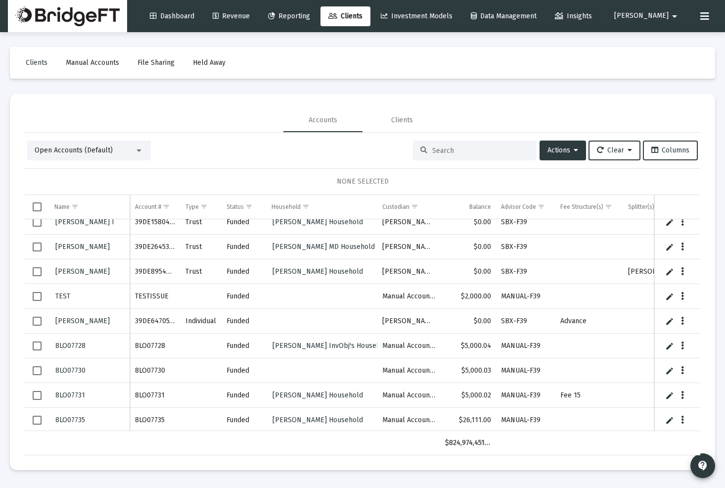
click at [363, 14] on span "Clients" at bounding box center [346, 16] width 34 height 8
click at [275, 15] on icon at bounding box center [271, 16] width 7 height 7
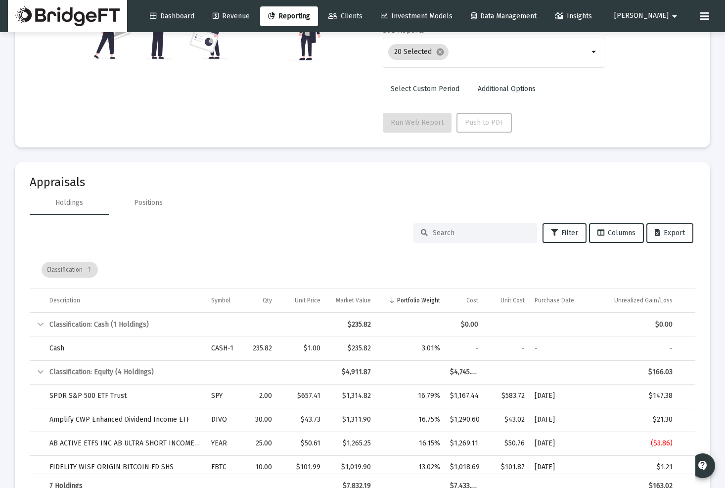
scroll to position [60, 0]
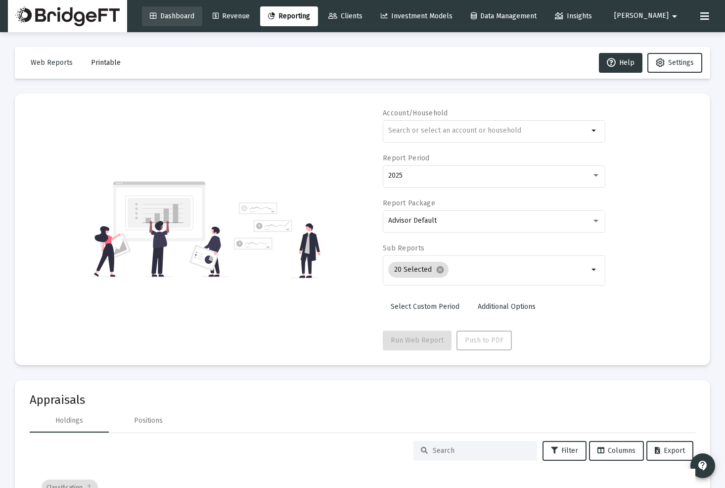
click at [202, 23] on link "Dashboard" at bounding box center [172, 16] width 60 height 20
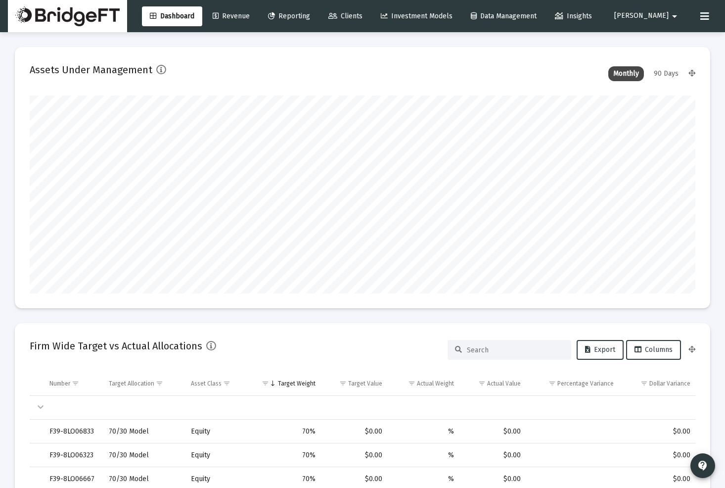
click at [663, 17] on span "[PERSON_NAME]" at bounding box center [642, 16] width 54 height 8
click at [668, 40] on span "Settings" at bounding box center [674, 42] width 29 height 24
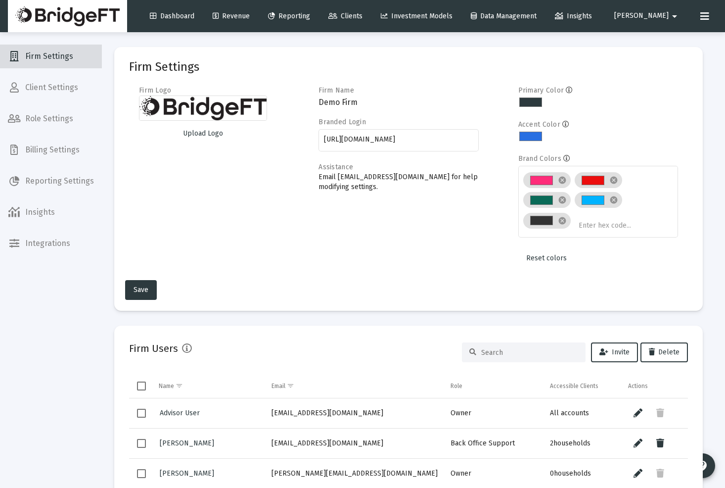
click at [58, 53] on span "Firm Settings" at bounding box center [51, 57] width 102 height 24
click at [58, 86] on span "Client Settings" at bounding box center [51, 88] width 102 height 24
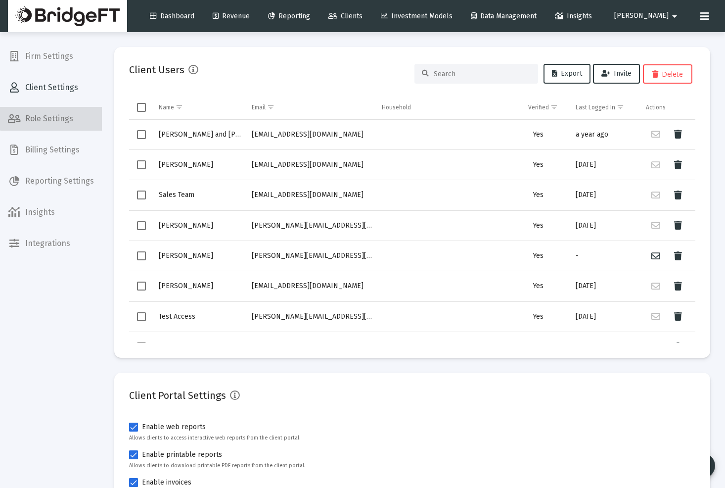
click at [52, 111] on span "Role Settings" at bounding box center [51, 119] width 102 height 24
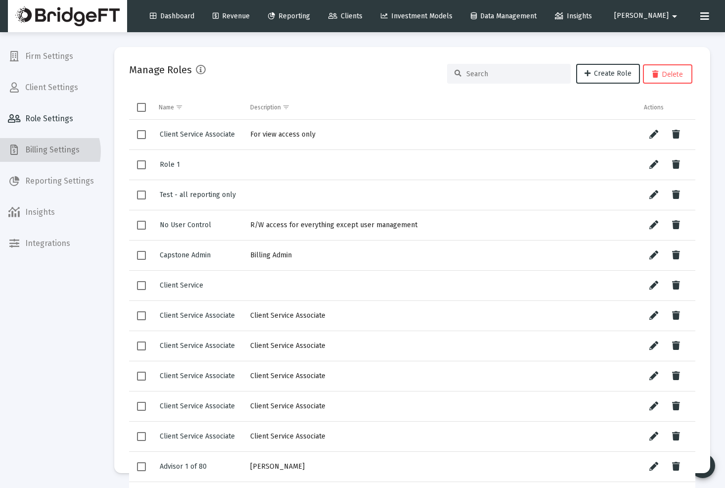
click at [48, 152] on span "Billing Settings" at bounding box center [51, 150] width 102 height 24
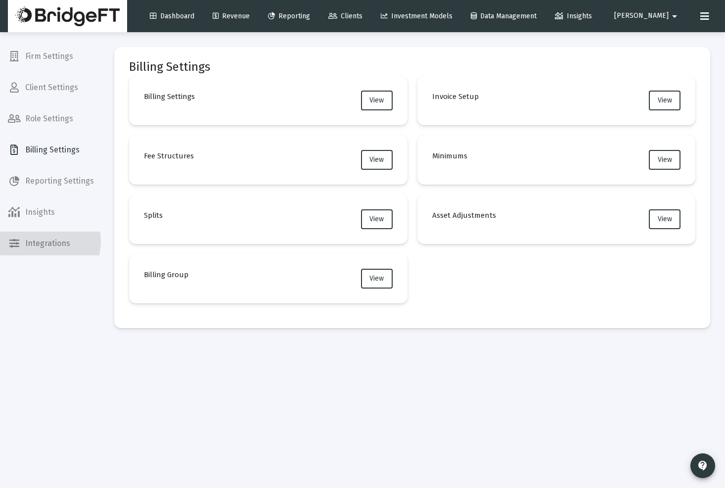
click at [44, 241] on span "Integrations" at bounding box center [51, 244] width 102 height 24
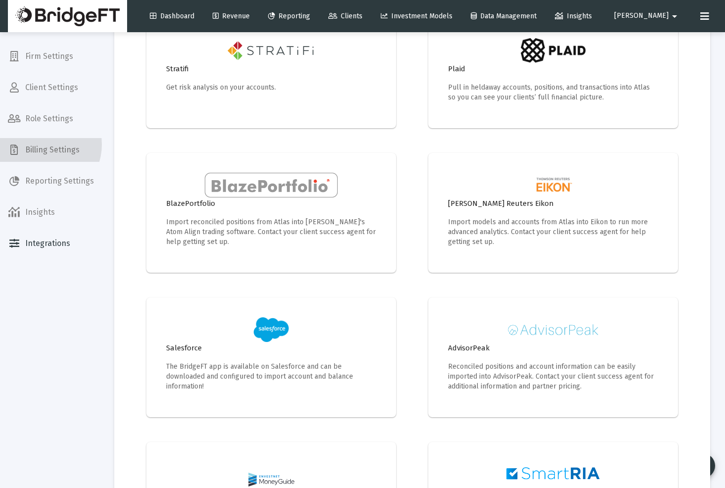
click at [41, 144] on span "Billing Settings" at bounding box center [51, 150] width 102 height 24
